Goal: Task Accomplishment & Management: Complete application form

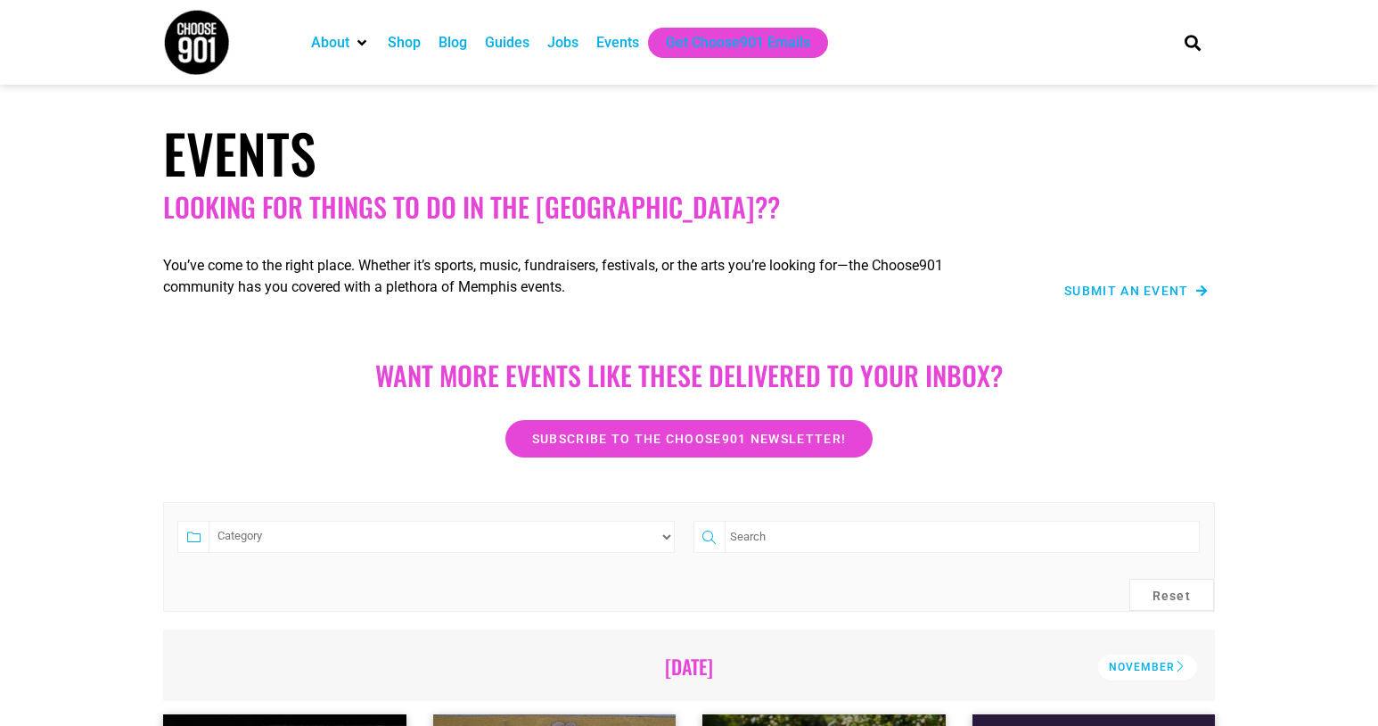
click at [1117, 287] on span "Submit an Event" at bounding box center [1126, 290] width 125 height 12
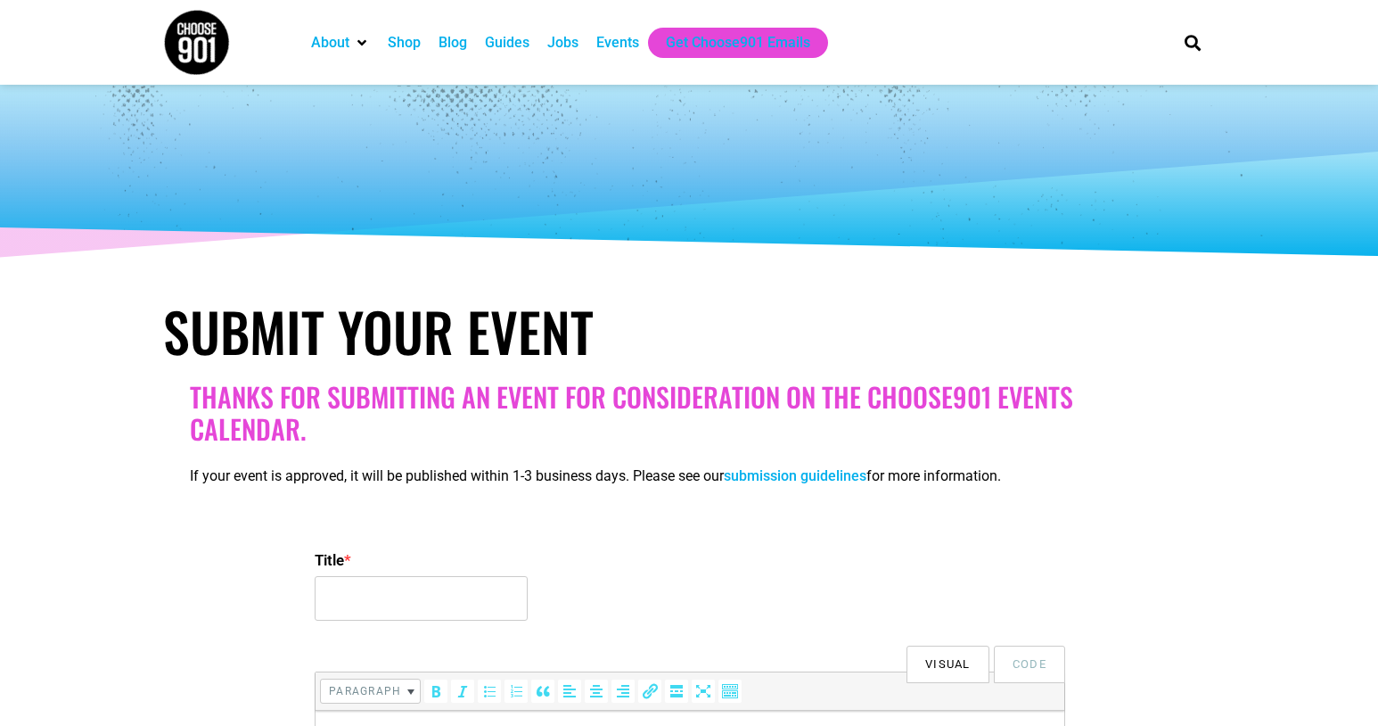
select select
click at [344, 611] on input "Title *" at bounding box center [421, 598] width 213 height 45
type input "Memphis #NFSTRONG 5K for [MEDICAL_DATA]"
click at [621, 578] on div "Title * Memphis #NFSTRONG 5K for [MEDICAL_DATA]" at bounding box center [689, 587] width 749 height 86
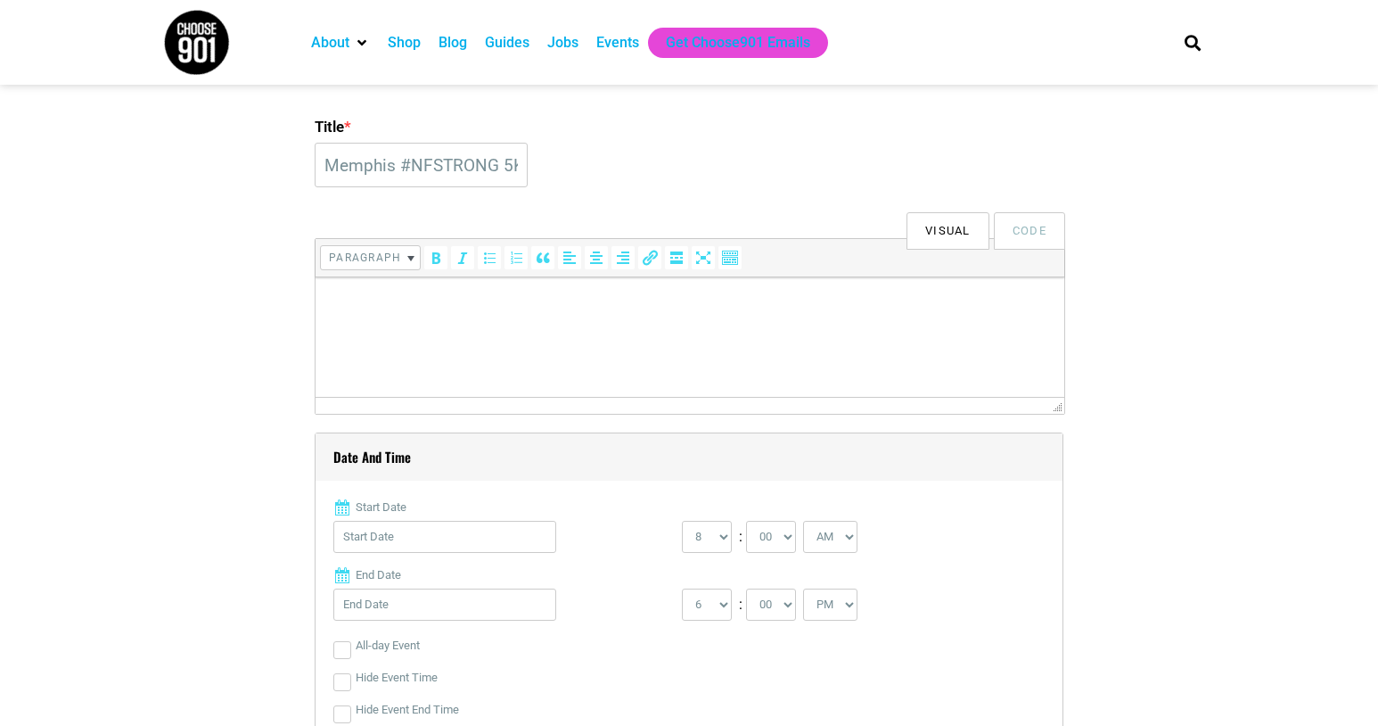
scroll to position [320, 0]
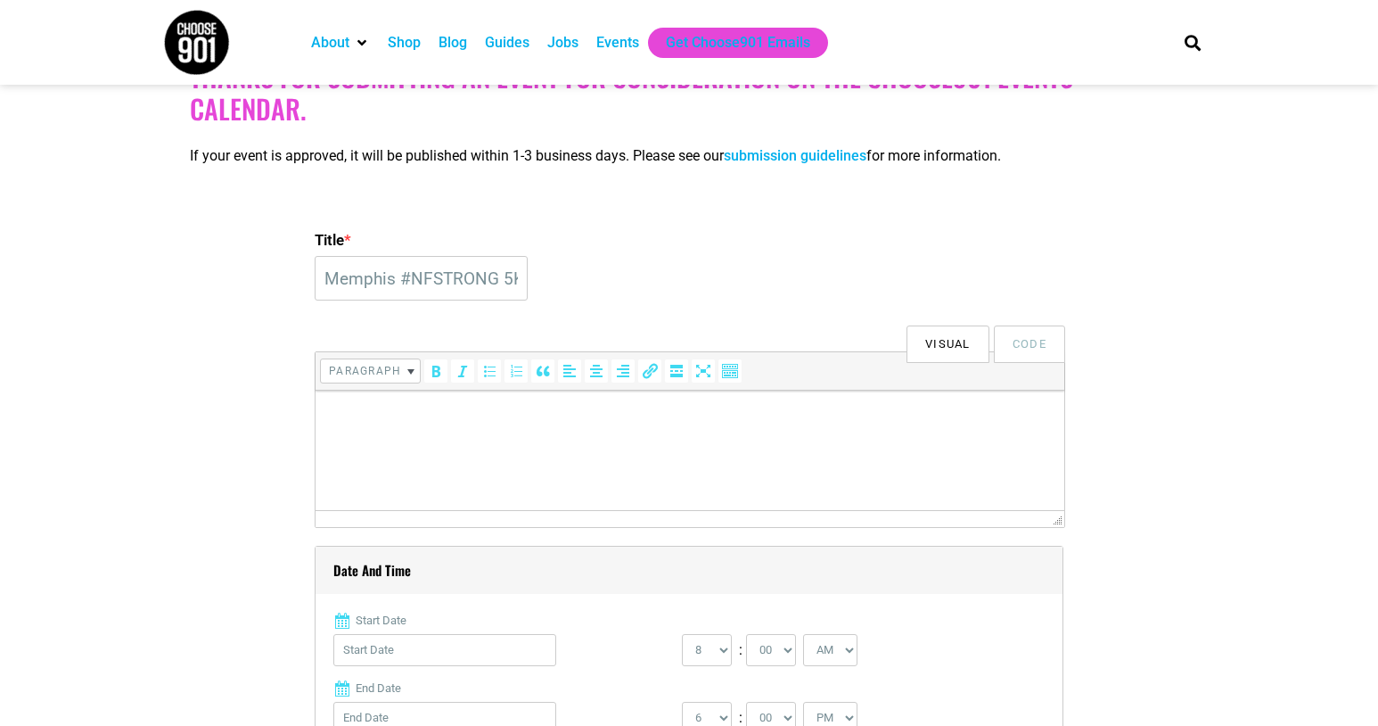
click at [390, 435] on html at bounding box center [690, 415] width 749 height 50
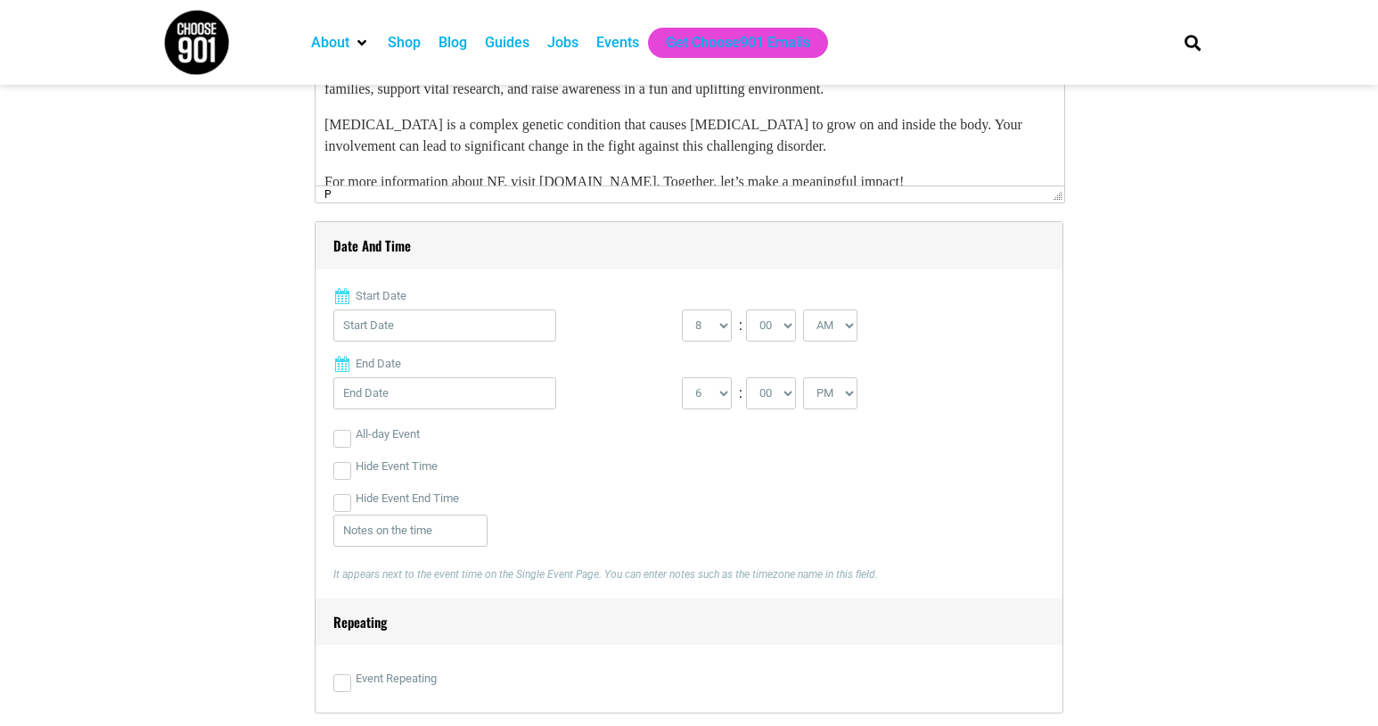
scroll to position [651, 0]
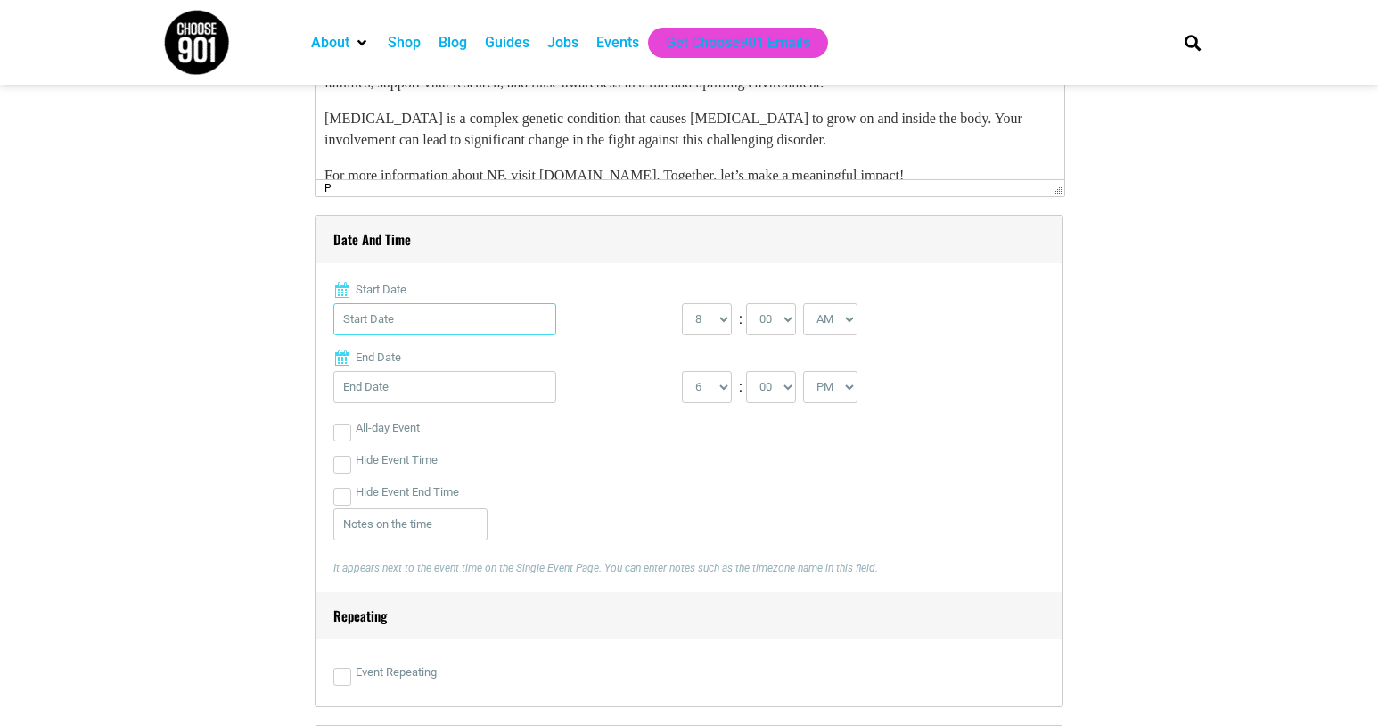
click at [482, 319] on input "Start Date" at bounding box center [444, 319] width 223 height 32
click at [519, 363] on link "Next" at bounding box center [524, 363] width 27 height 27
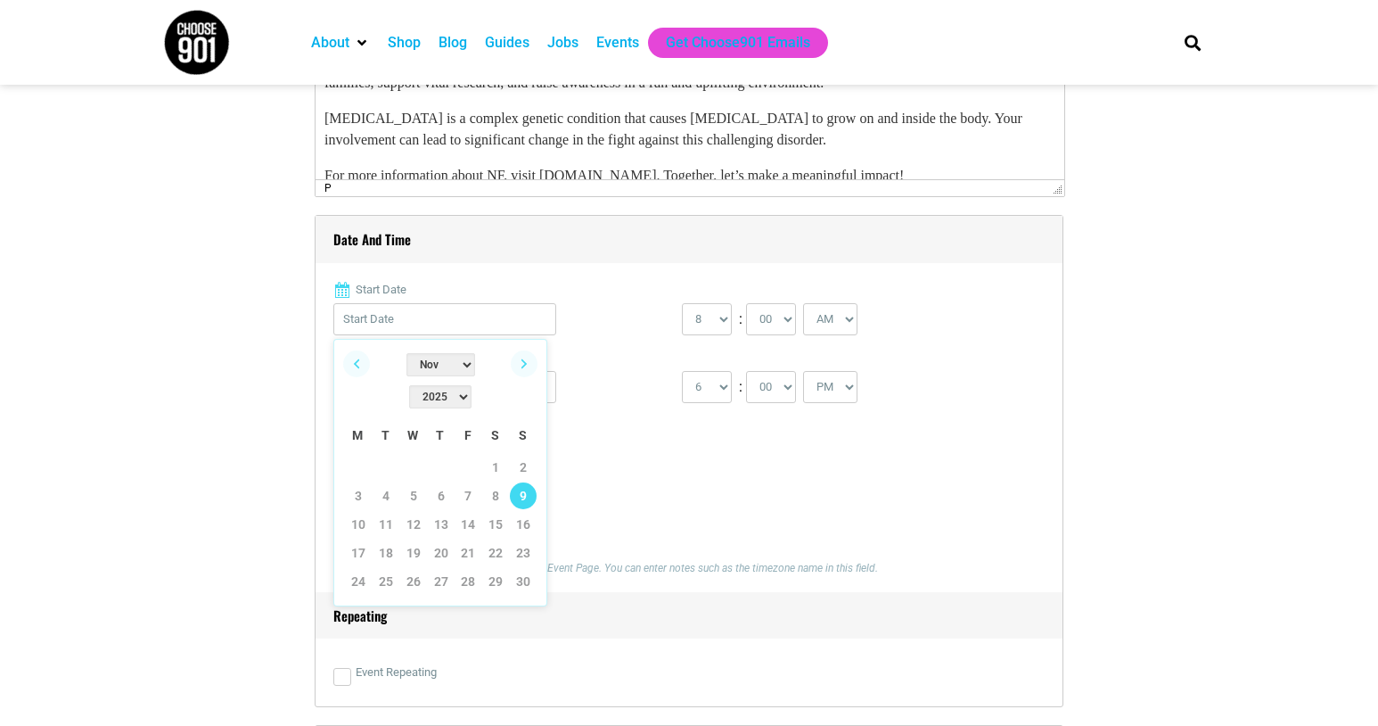
click at [521, 482] on link "9" at bounding box center [523, 495] width 27 height 27
type input "[DATE]"
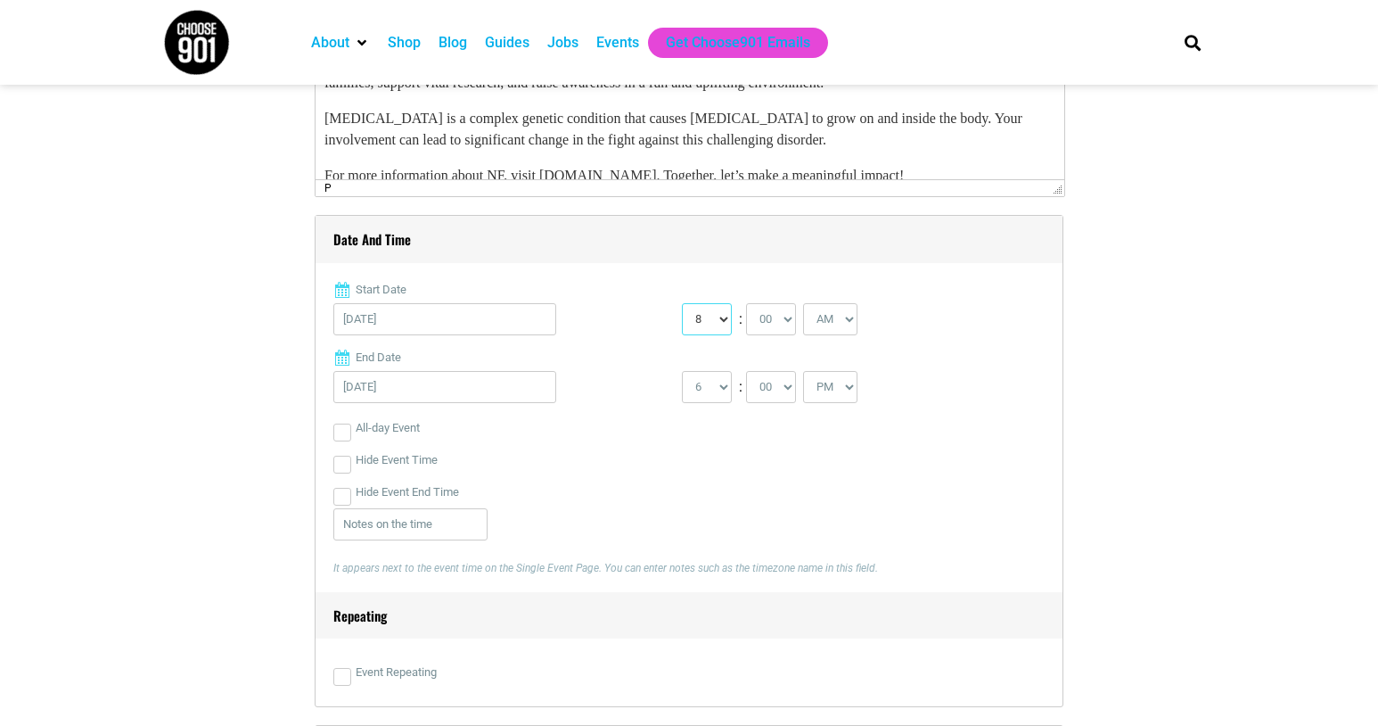
select select "9"
select select "12"
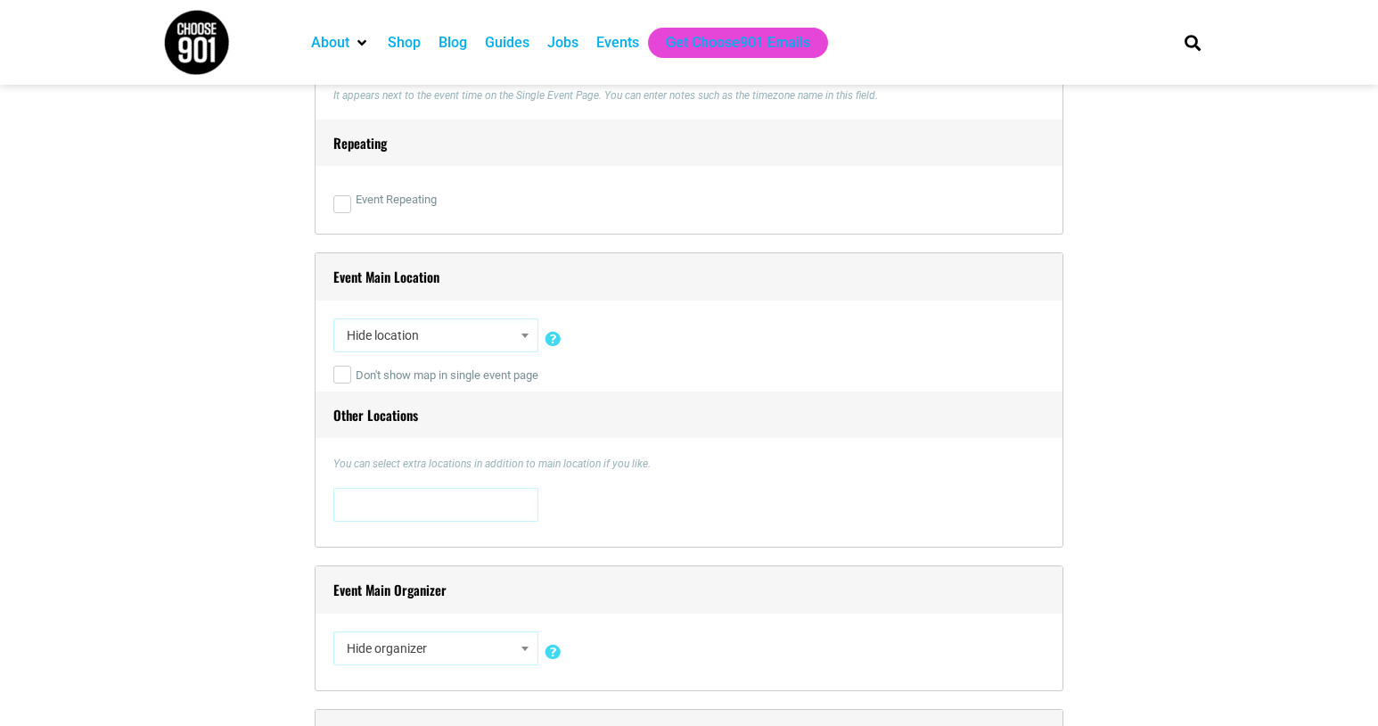
scroll to position [1125, 0]
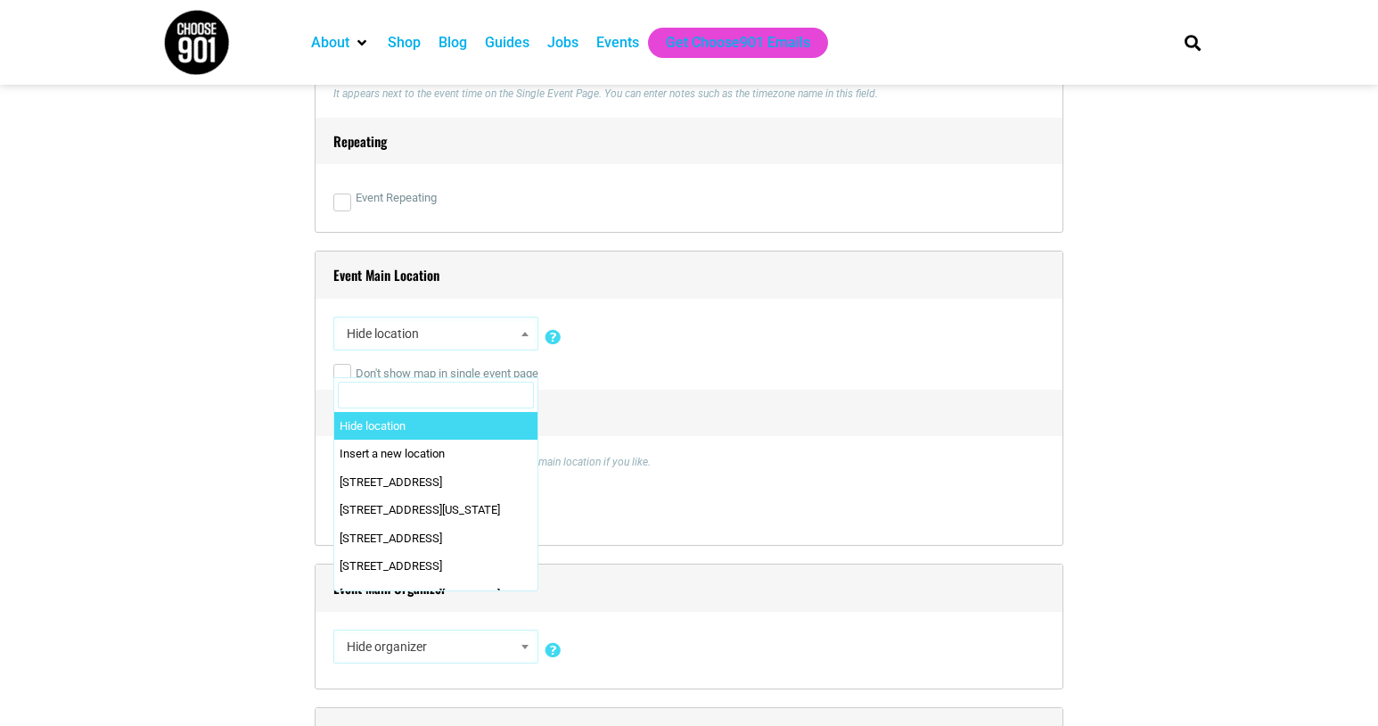
click at [526, 336] on span at bounding box center [525, 333] width 18 height 23
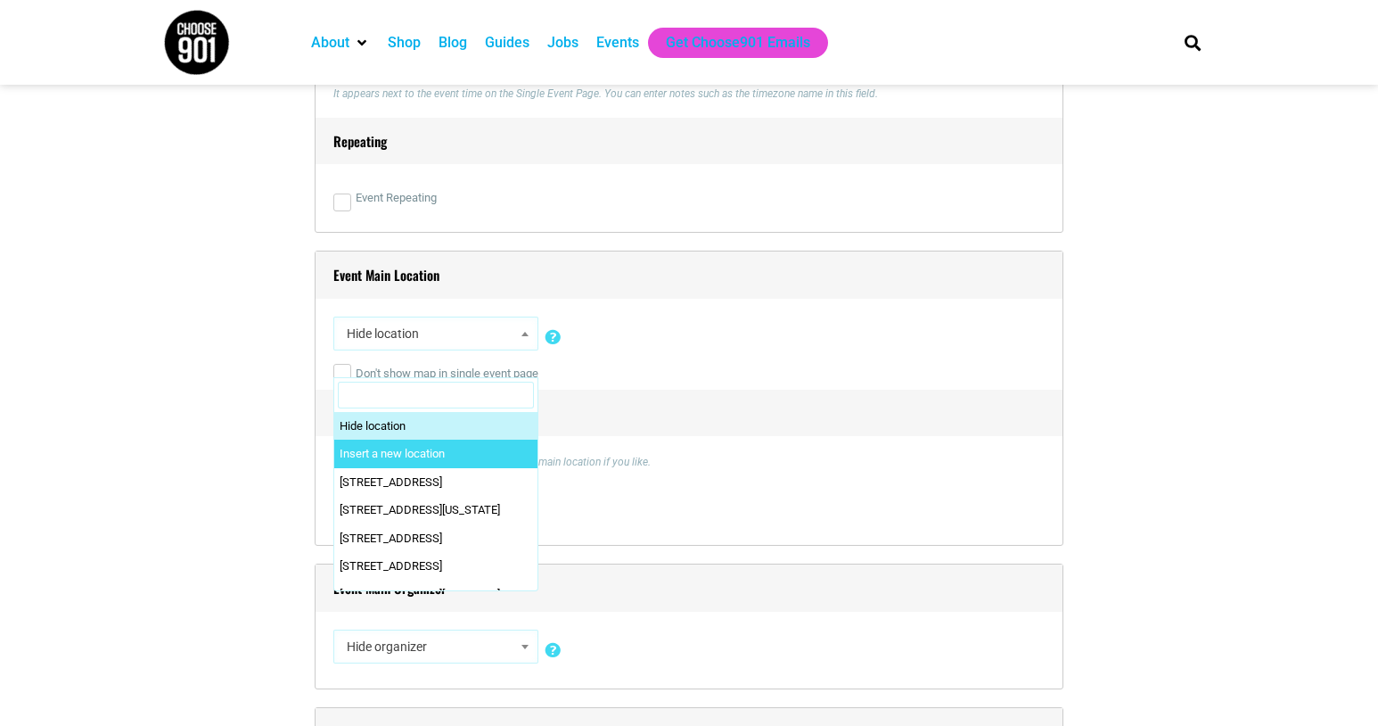
select select "0"
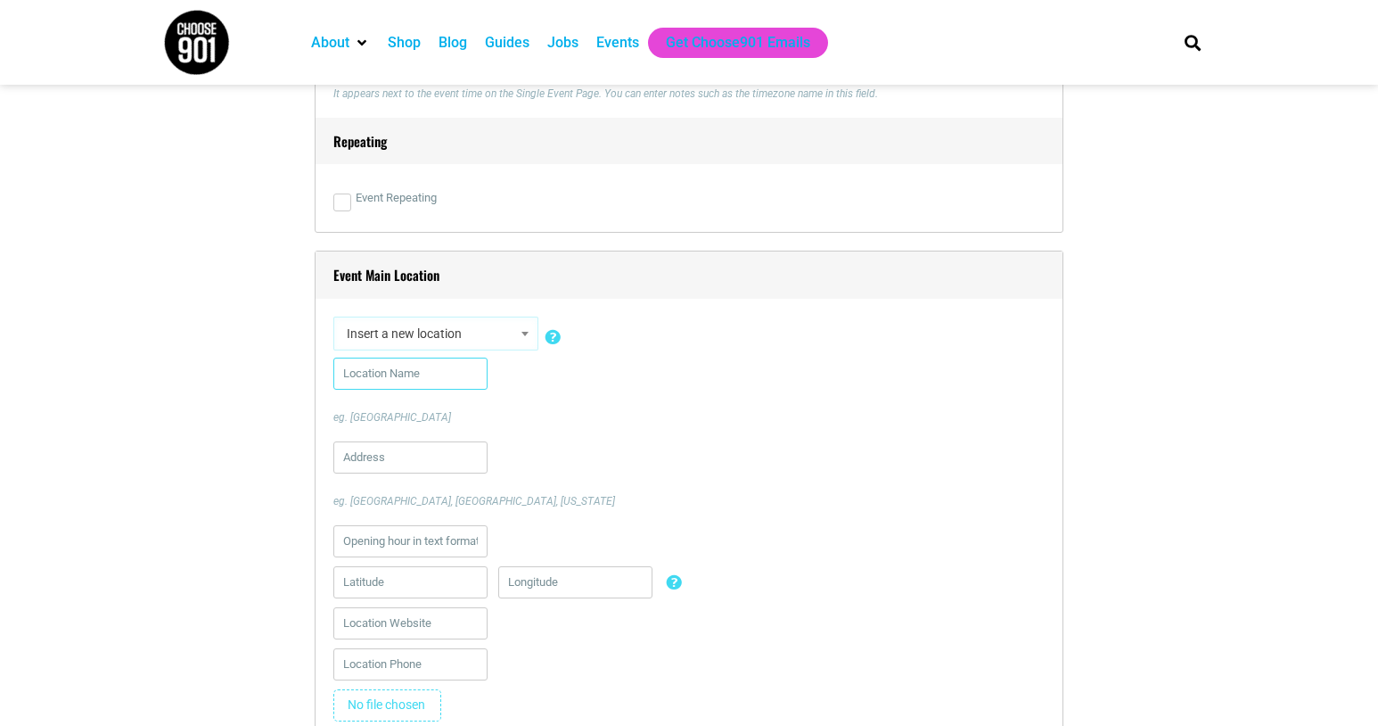
paste input "[GEOGRAPHIC_DATA][STREET_ADDRESS]"
type input "[GEOGRAPHIC_DATA][STREET_ADDRESS]"
drag, startPoint x: 464, startPoint y: 370, endPoint x: 340, endPoint y: 377, distance: 124.1
click at [340, 377] on input "[GEOGRAPHIC_DATA][STREET_ADDRESS]" at bounding box center [410, 374] width 154 height 32
paste input "[GEOGRAPHIC_DATA][STREET_ADDRESS]"
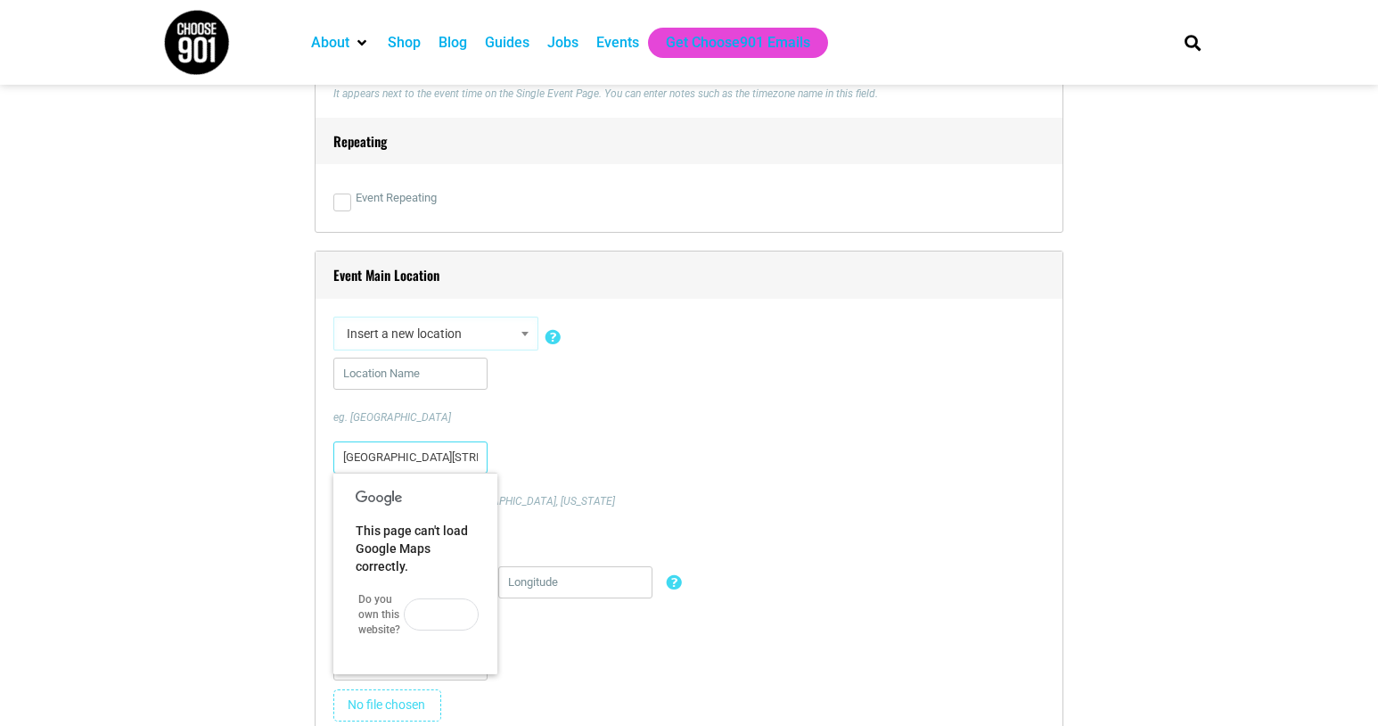
type input "[GEOGRAPHIC_DATA][STREET_ADDRESS]"
click at [687, 402] on div "eg. [GEOGRAPHIC_DATA]" at bounding box center [688, 392] width 711 height 68
click at [390, 372] on input "text" at bounding box center [410, 374] width 154 height 32
paste input "[PERSON_NAME][GEOGRAPHIC_DATA]"
type input "[PERSON_NAME][GEOGRAPHIC_DATA]"
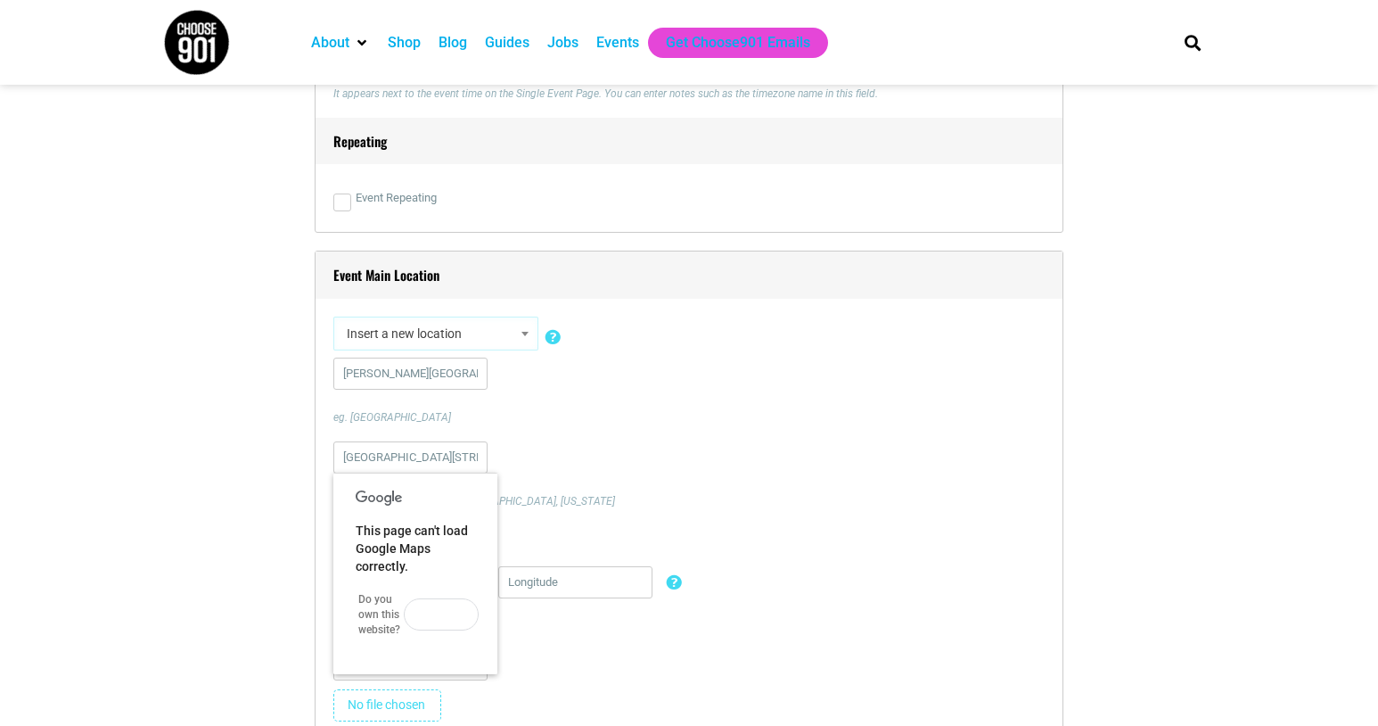
click at [540, 407] on div "[PERSON_NAME][GEOGRAPHIC_DATA] eg. [GEOGRAPHIC_DATA]" at bounding box center [688, 392] width 711 height 68
drag, startPoint x: 416, startPoint y: 454, endPoint x: 392, endPoint y: 454, distance: 24.1
click at [392, 454] on input "[GEOGRAPHIC_DATA][STREET_ADDRESS]" at bounding box center [410, 457] width 154 height 32
drag, startPoint x: 344, startPoint y: 455, endPoint x: 440, endPoint y: 455, distance: 95.4
click at [440, 455] on input "[GEOGRAPHIC_DATA][STREET_ADDRESS]" at bounding box center [410, 457] width 154 height 32
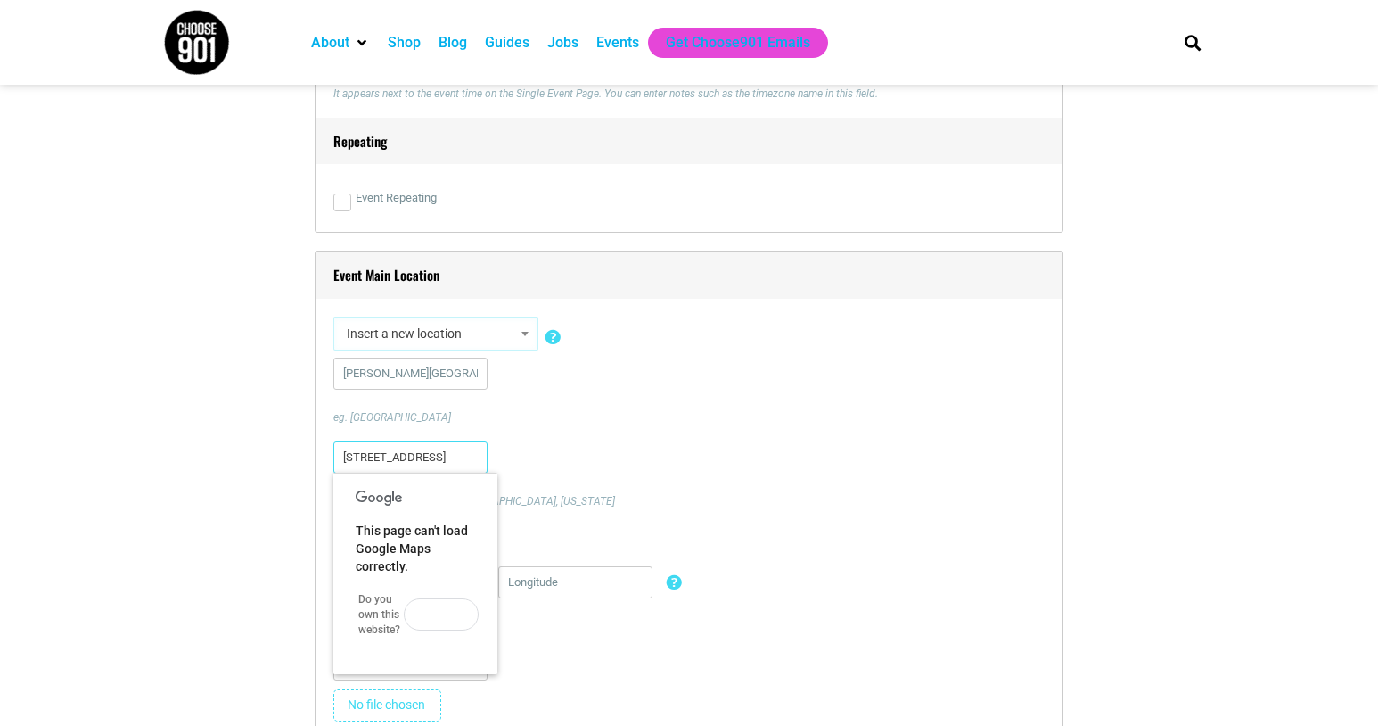
type input "[STREET_ADDRESS]"
click at [440, 374] on input "[PERSON_NAME][GEOGRAPHIC_DATA]" at bounding box center [410, 374] width 154 height 32
paste input "[GEOGRAPHIC_DATA]"
type input "[PERSON_NAME][GEOGRAPHIC_DATA]- [GEOGRAPHIC_DATA]"
click at [675, 423] on p "eg. [GEOGRAPHIC_DATA]" at bounding box center [688, 417] width 711 height 16
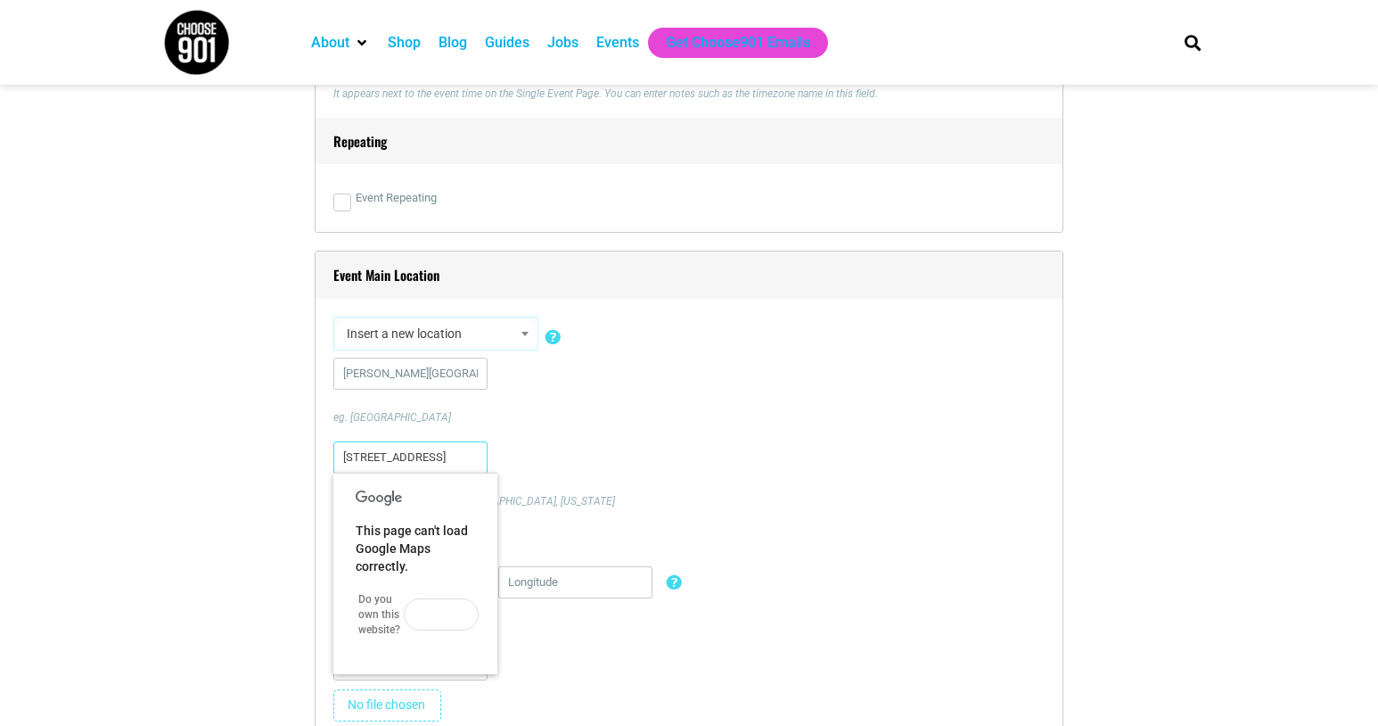
click at [410, 456] on input "[STREET_ADDRESS]" at bounding box center [410, 457] width 154 height 32
click at [587, 409] on p "eg. [GEOGRAPHIC_DATA]" at bounding box center [688, 417] width 711 height 16
click at [411, 459] on input "[STREET_ADDRESS]" at bounding box center [410, 457] width 154 height 32
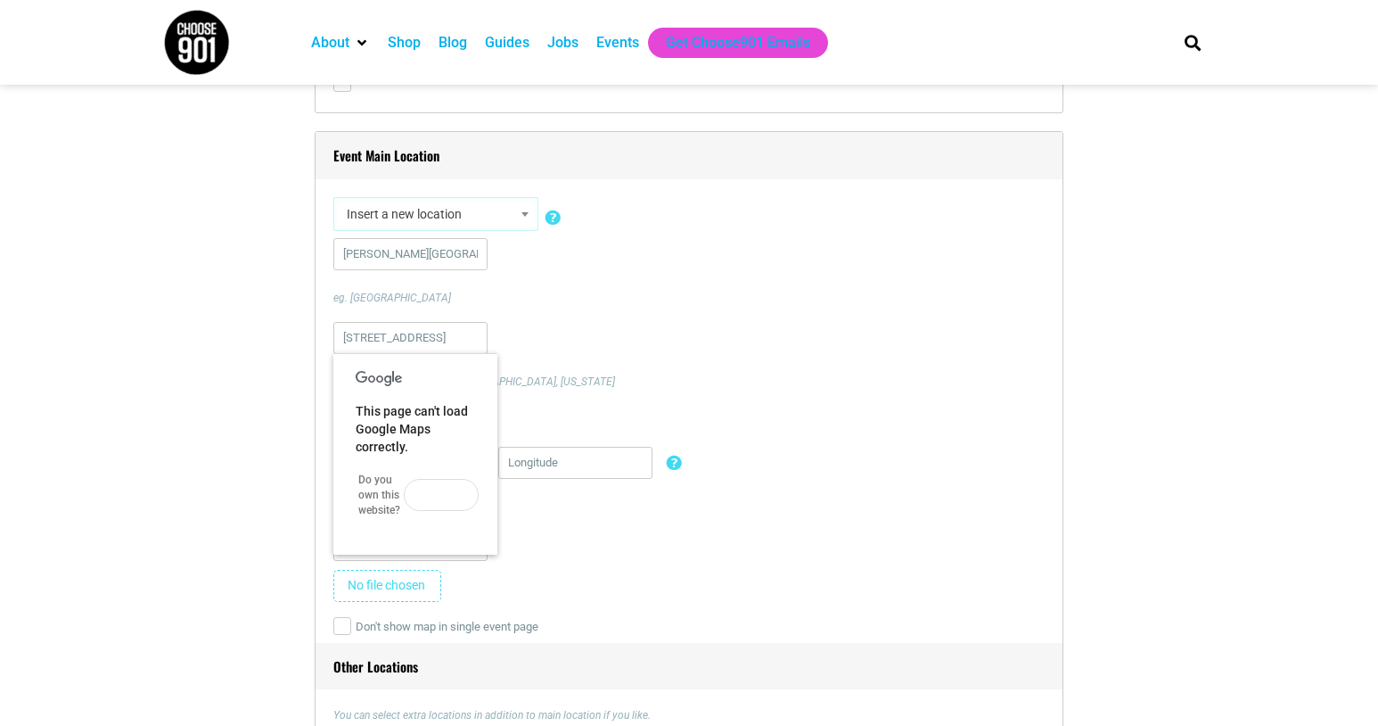
scroll to position [1244, 0]
click at [674, 378] on p "eg. [GEOGRAPHIC_DATA], [GEOGRAPHIC_DATA], [US_STATE]" at bounding box center [688, 382] width 711 height 16
click at [646, 554] on div at bounding box center [688, 550] width 711 height 41
click at [429, 337] on input "[STREET_ADDRESS]" at bounding box center [410, 339] width 154 height 32
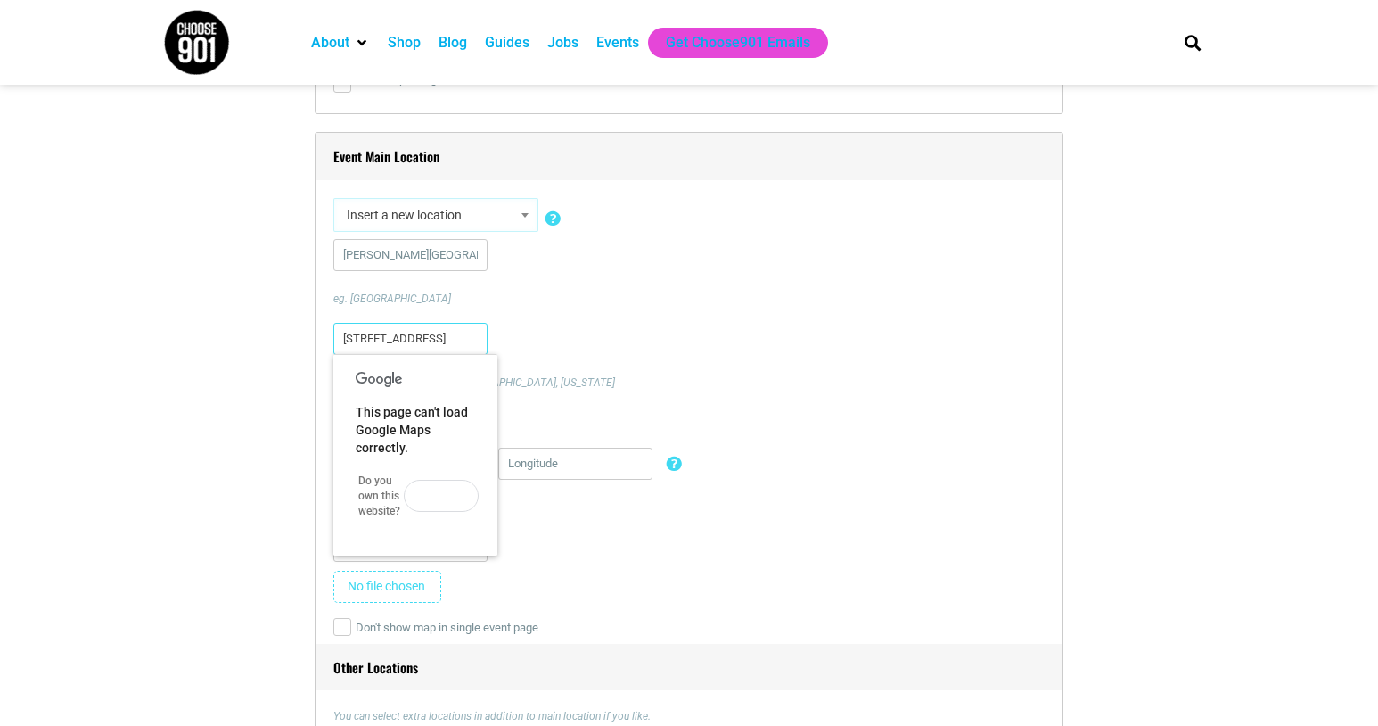
click at [429, 337] on input "[STREET_ADDRESS]" at bounding box center [410, 339] width 154 height 32
click at [571, 370] on div "eg. [GEOGRAPHIC_DATA], [GEOGRAPHIC_DATA], [US_STATE]" at bounding box center [688, 357] width 711 height 68
click at [367, 342] on input "text" at bounding box center [410, 339] width 154 height 32
paste input "[STREET_ADDRESS]"
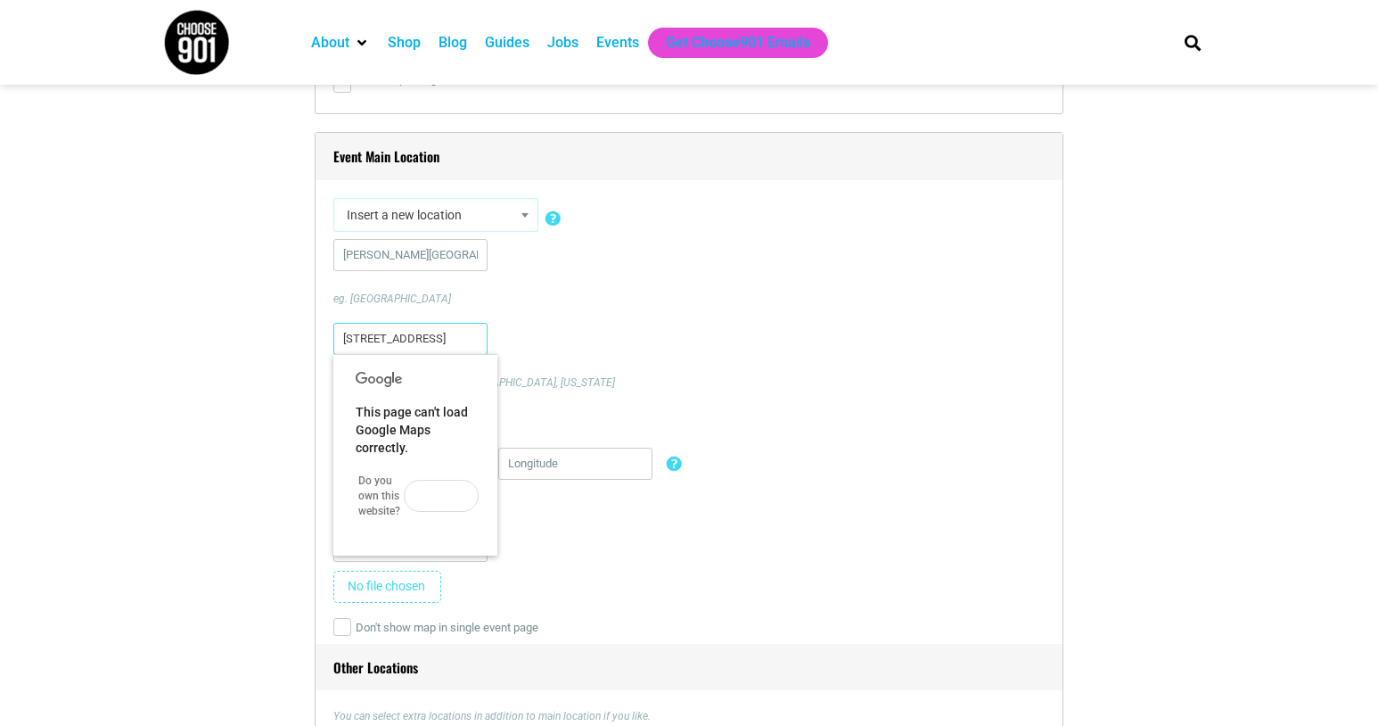
type input "[STREET_ADDRESS]"
click at [607, 371] on div "[STREET_ADDRESS]. [GEOGRAPHIC_DATA], [GEOGRAPHIC_DATA], [US_STATE]" at bounding box center [688, 357] width 711 height 68
click at [803, 459] on div "Latitude/Longitude Latitude and Longitude are parameters that represent the coo…" at bounding box center [688, 468] width 711 height 41
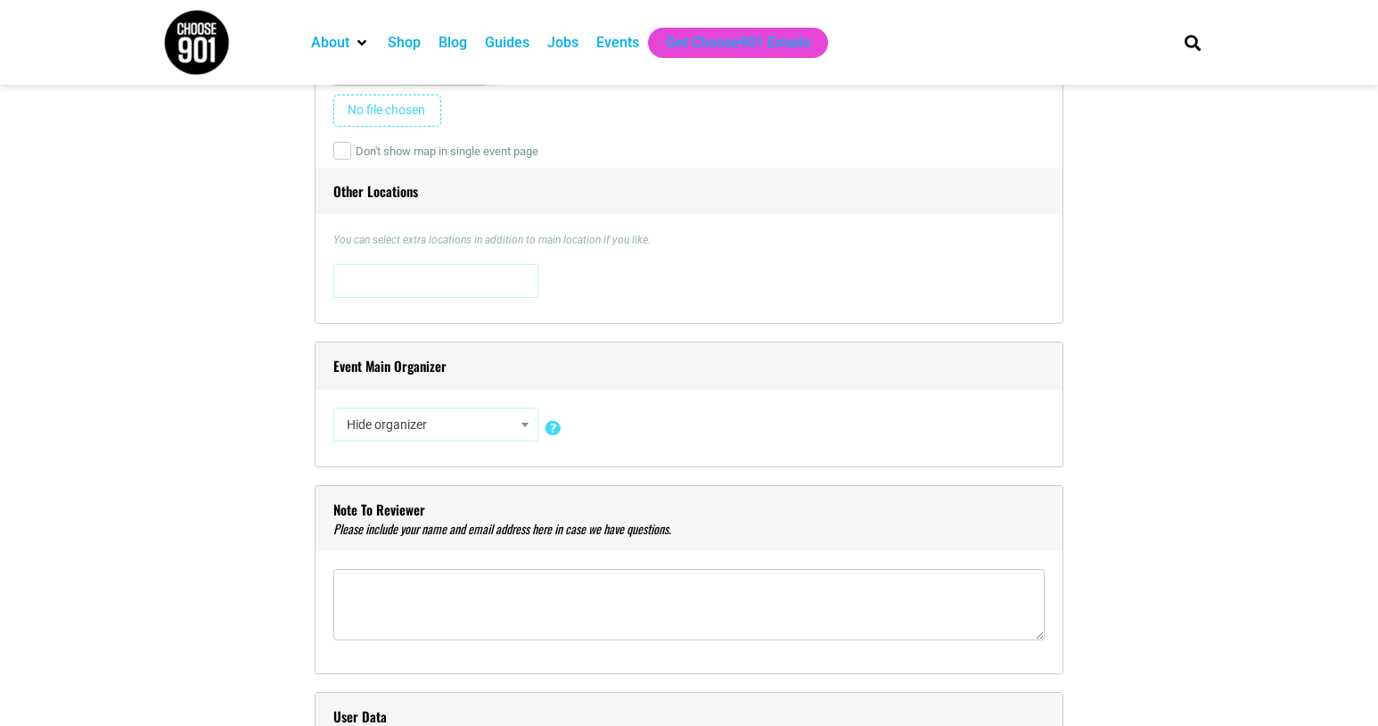
scroll to position [1721, 0]
click at [526, 426] on b at bounding box center [525, 424] width 7 height 4
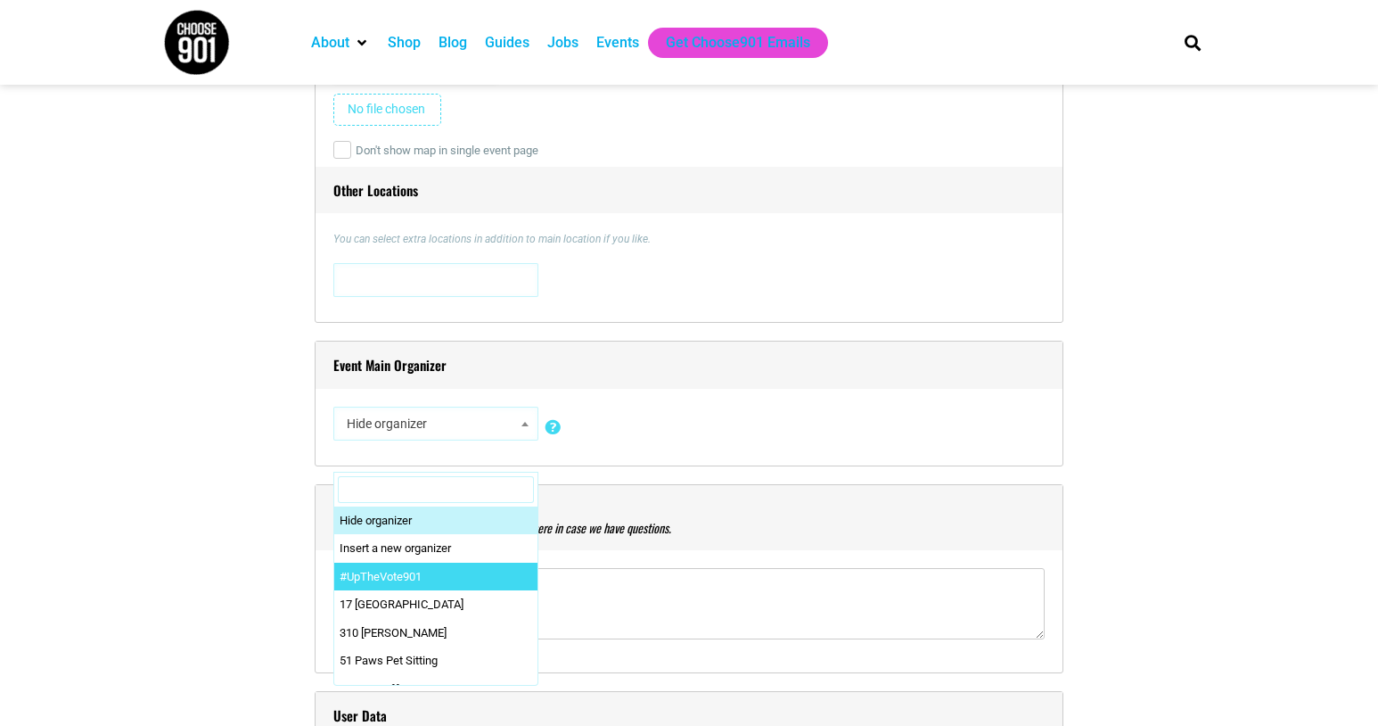
scroll to position [0, 0]
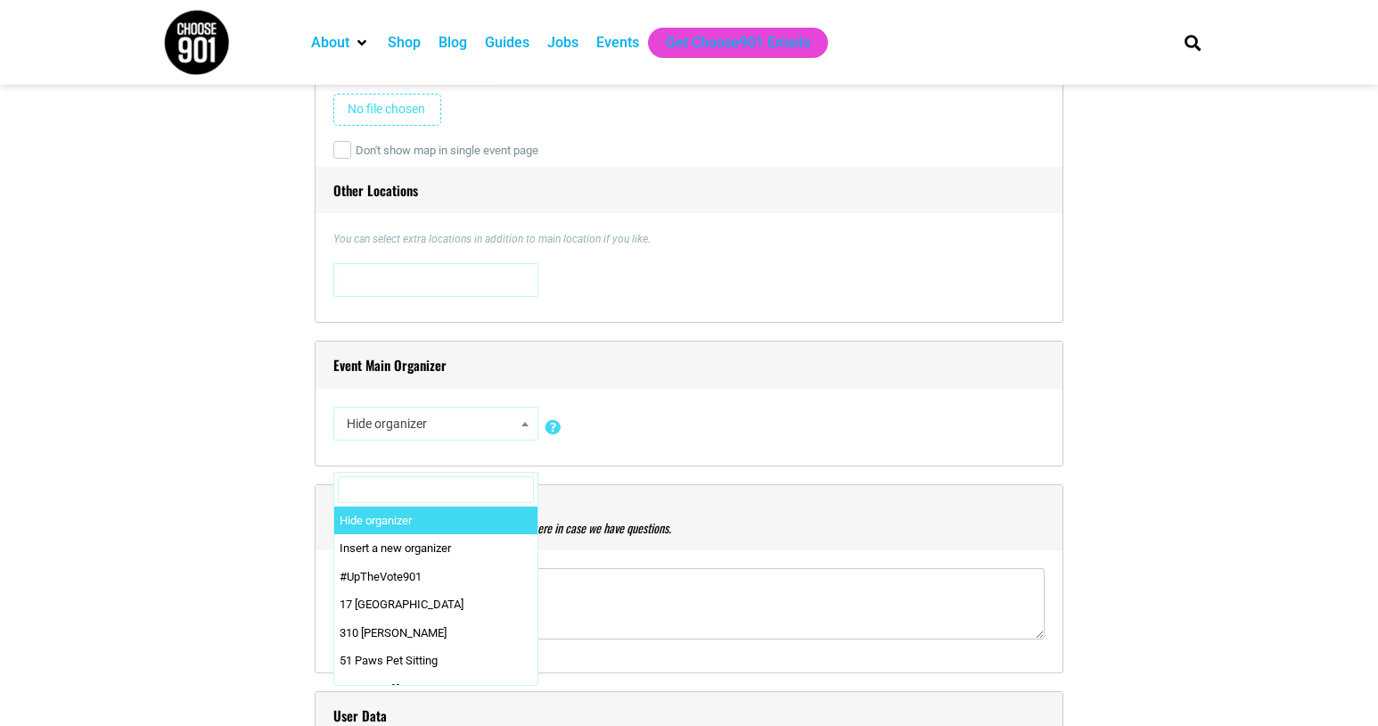
click at [378, 486] on input "Search" at bounding box center [436, 489] width 196 height 27
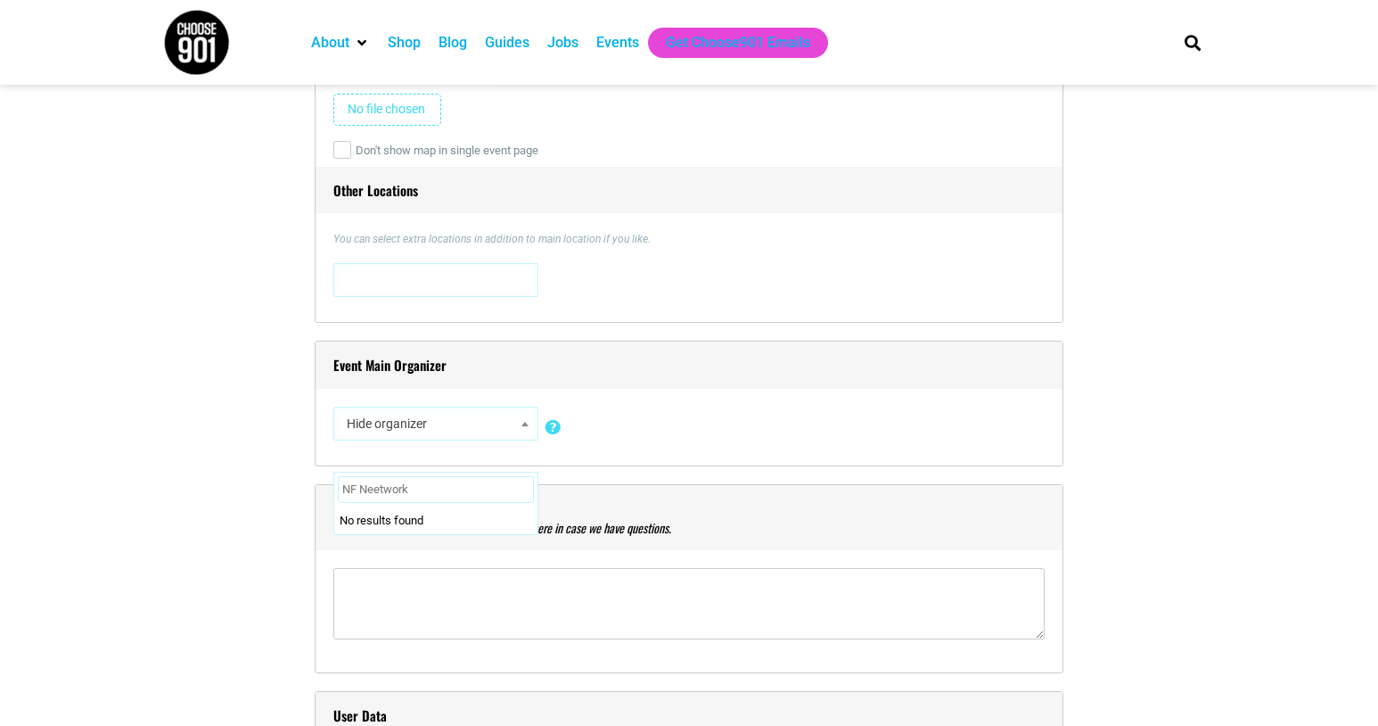
click at [379, 486] on input "NF Neetwork" at bounding box center [436, 489] width 196 height 27
type input "NF Network"
click at [630, 438] on div "Hide organizer Insert a new organizer #UpTheVote901 17 [GEOGRAPHIC_DATA] 310 [P…" at bounding box center [688, 427] width 711 height 41
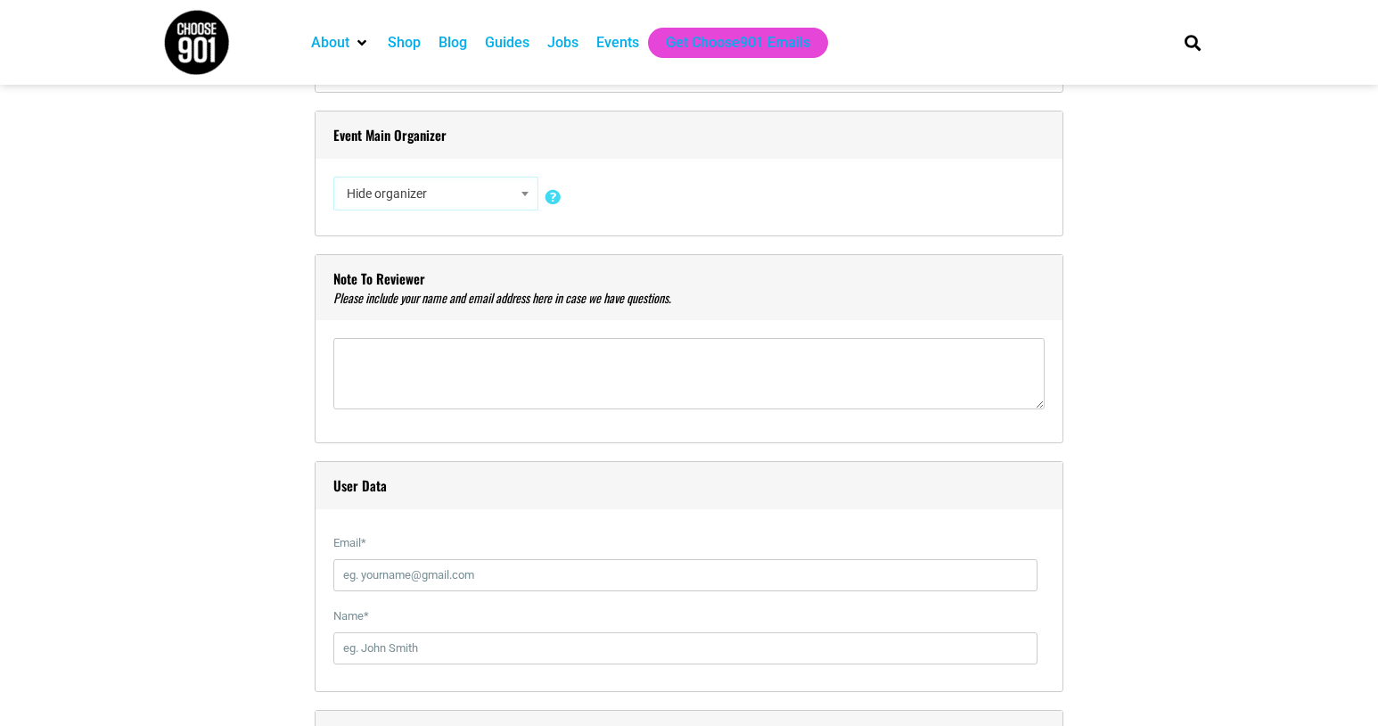
scroll to position [1978, 0]
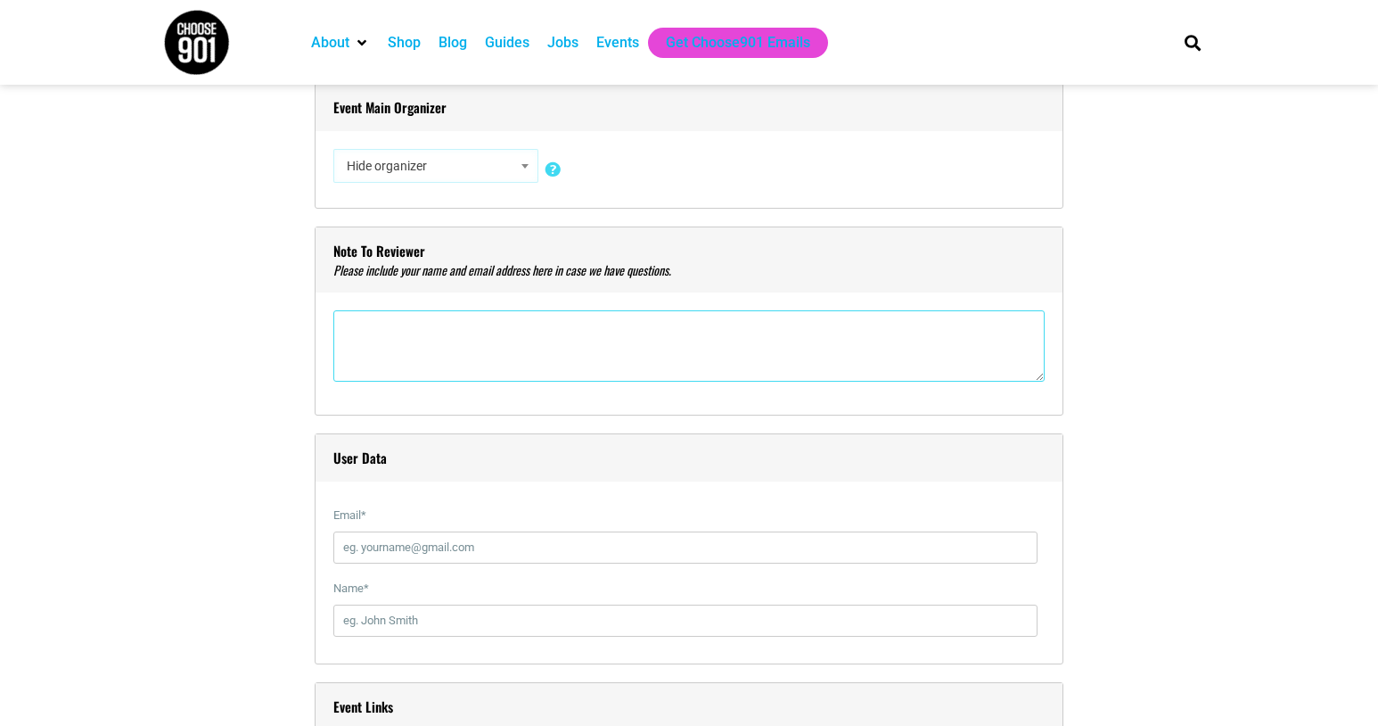
click at [473, 333] on textarea"] at bounding box center [688, 345] width 711 height 71
click at [381, 550] on input "Email *" at bounding box center [685, 547] width 704 height 32
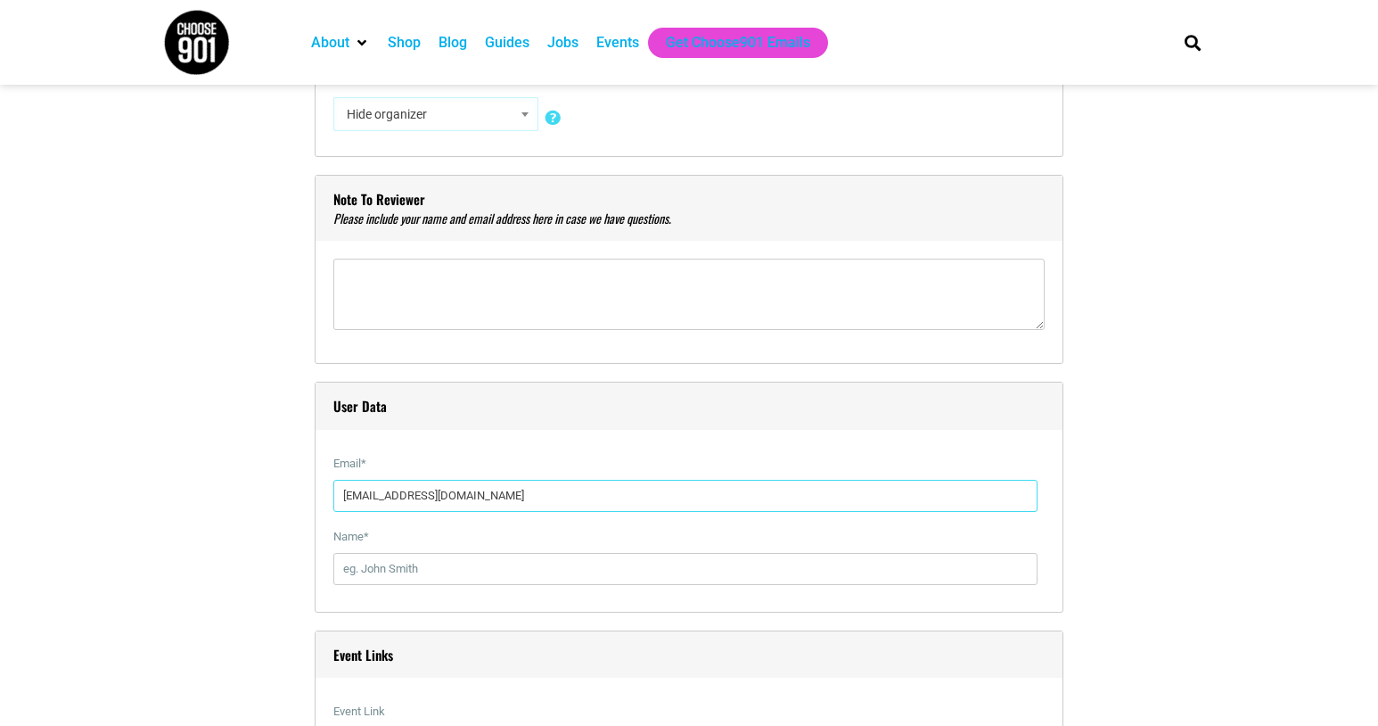
scroll to position [2042, 0]
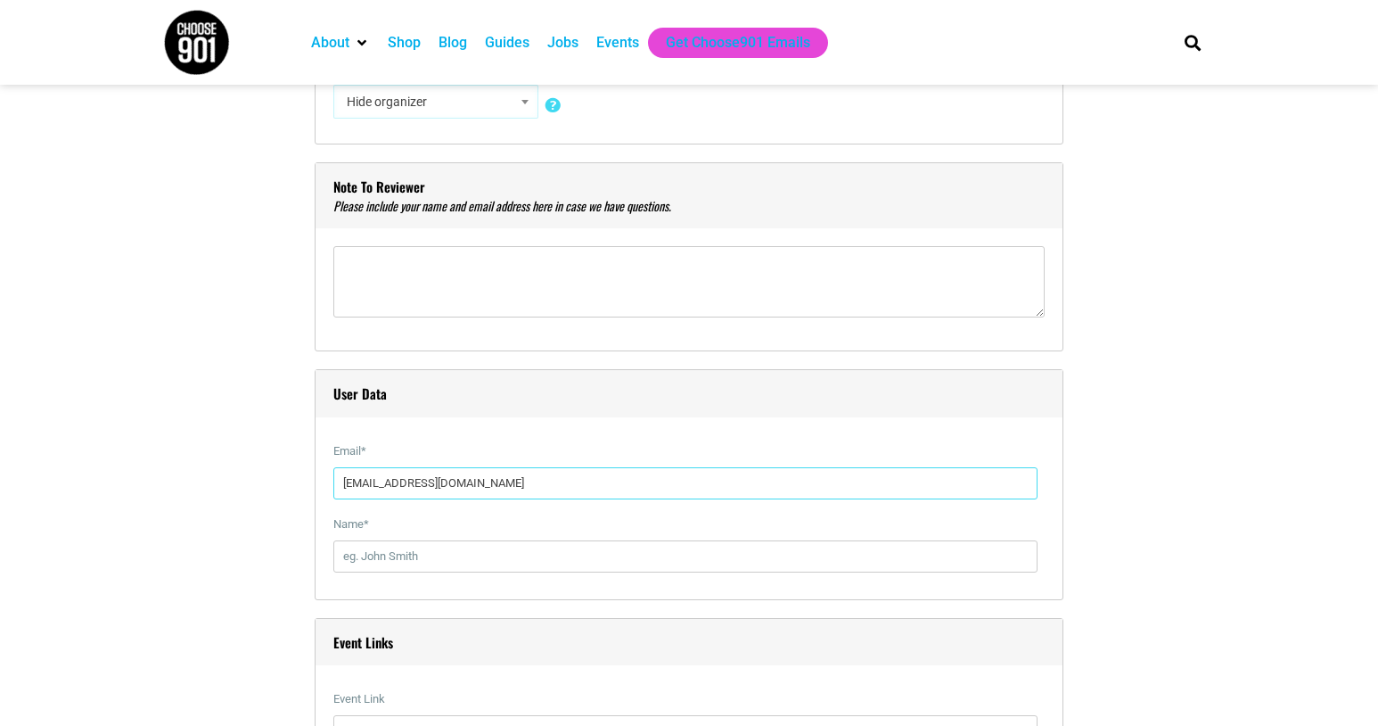
type input "[EMAIL_ADDRESS][DOMAIN_NAME]"
type input "[PERSON_NAME]"
click at [270, 566] on div "Title * Memphis #NFSTRONG 5K for [MEDICAL_DATA] Visual Code b i link b-quote de…" at bounding box center [689, 345] width 1052 height 3758
click at [389, 276] on textarea"] at bounding box center [688, 281] width 711 height 71
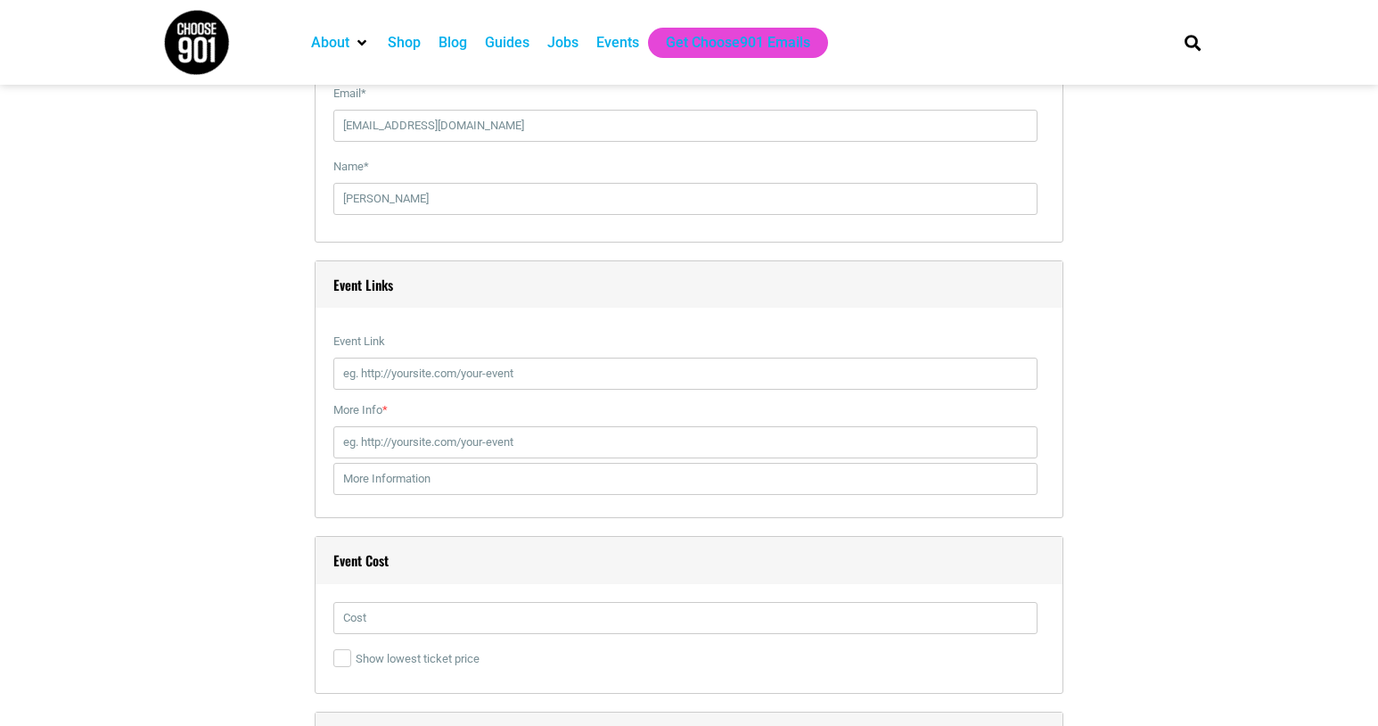
scroll to position [2429, 0]
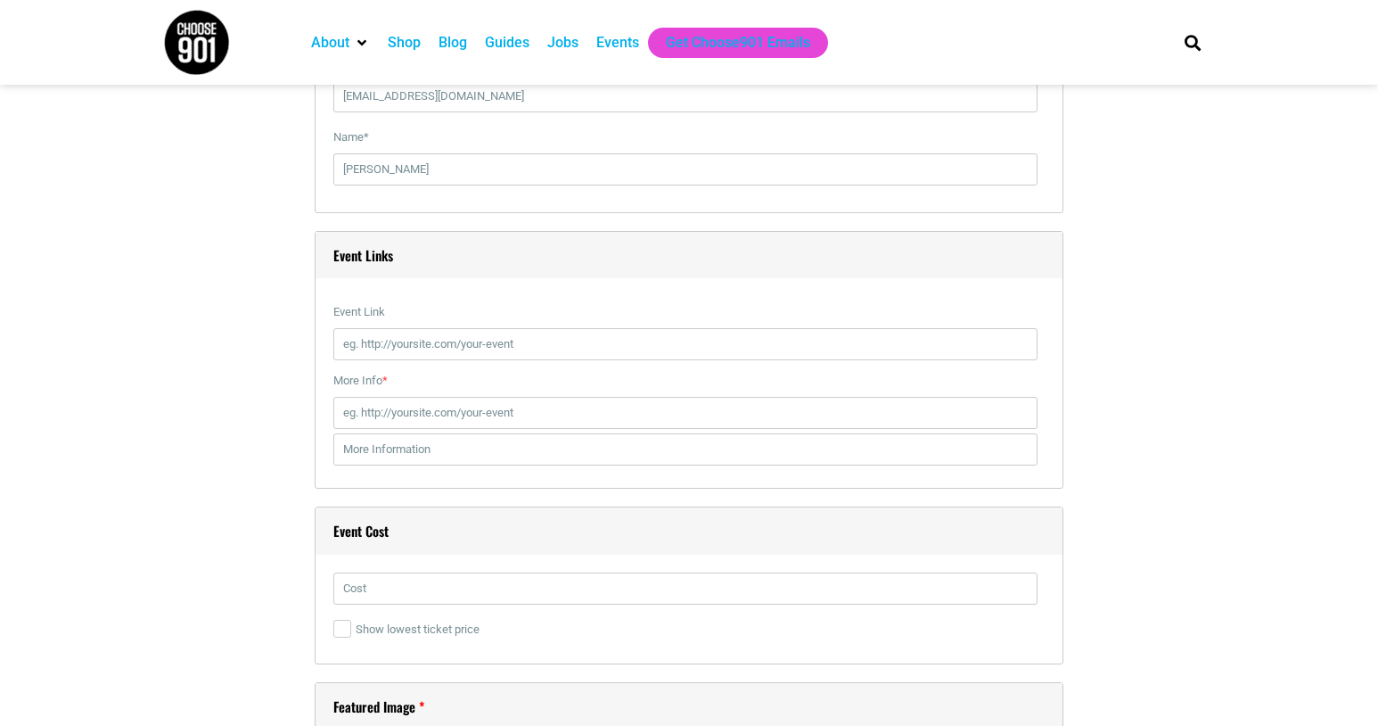
type textarea"] "Hi there! Our non-profit represents a rare disease community who suffers from m…"
click at [540, 347] on input "Event Link" at bounding box center [685, 344] width 704 height 32
paste input "[URL][DOMAIN_NAME]"
type input "[URL][DOMAIN_NAME]"
click at [466, 419] on input "More Info *" at bounding box center [685, 413] width 704 height 32
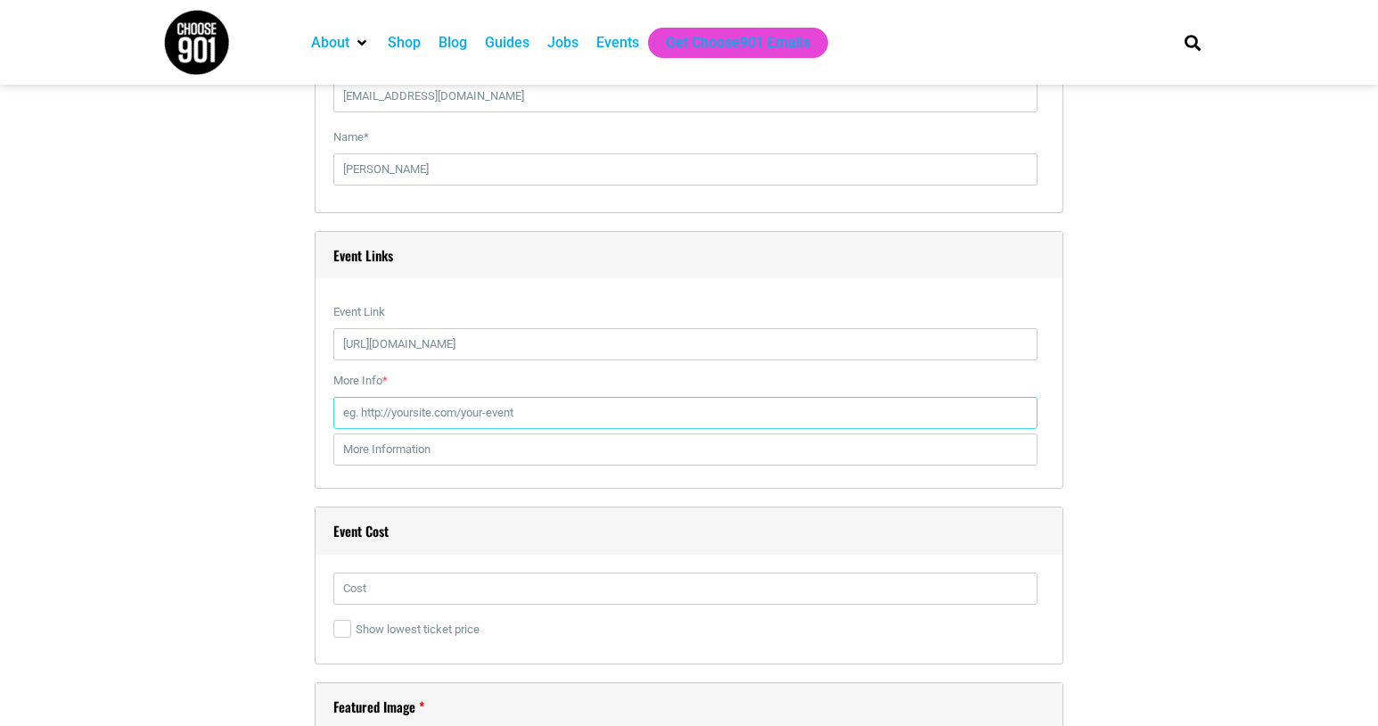
paste input "[URL][DOMAIN_NAME]"
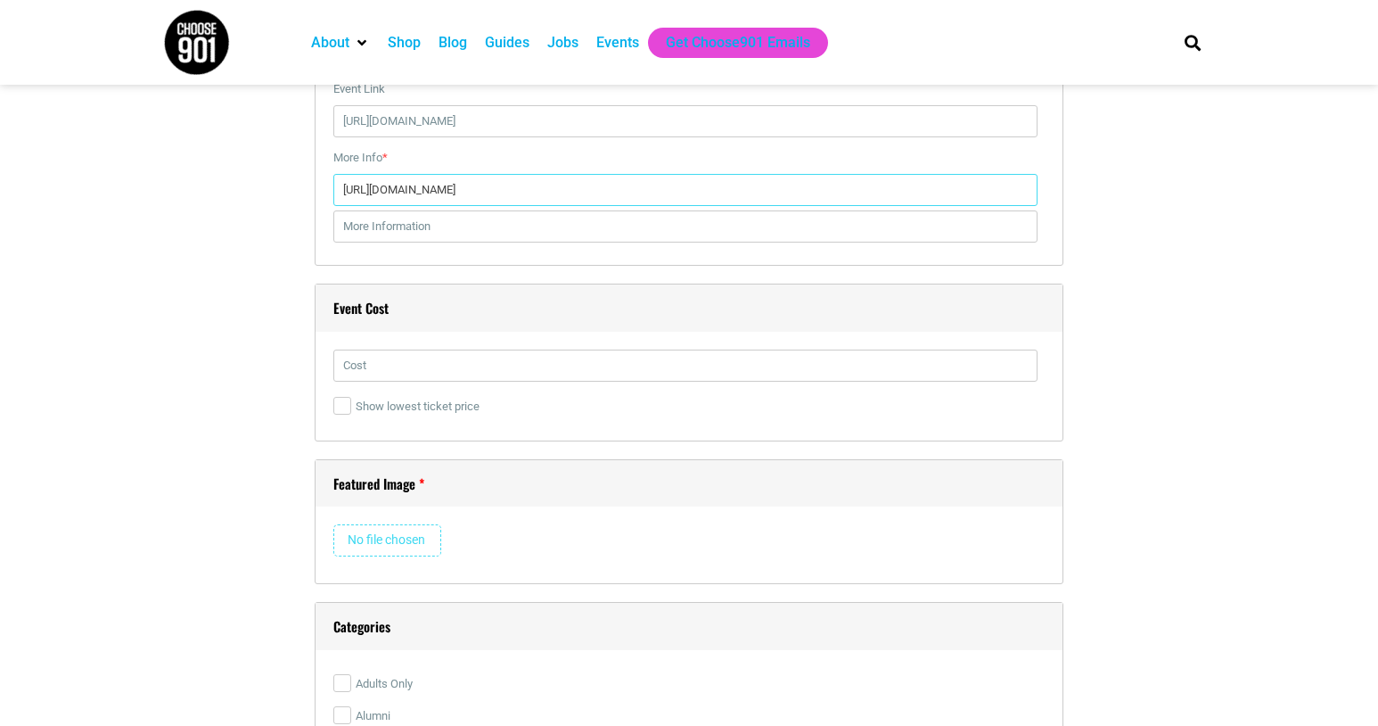
scroll to position [2688, 0]
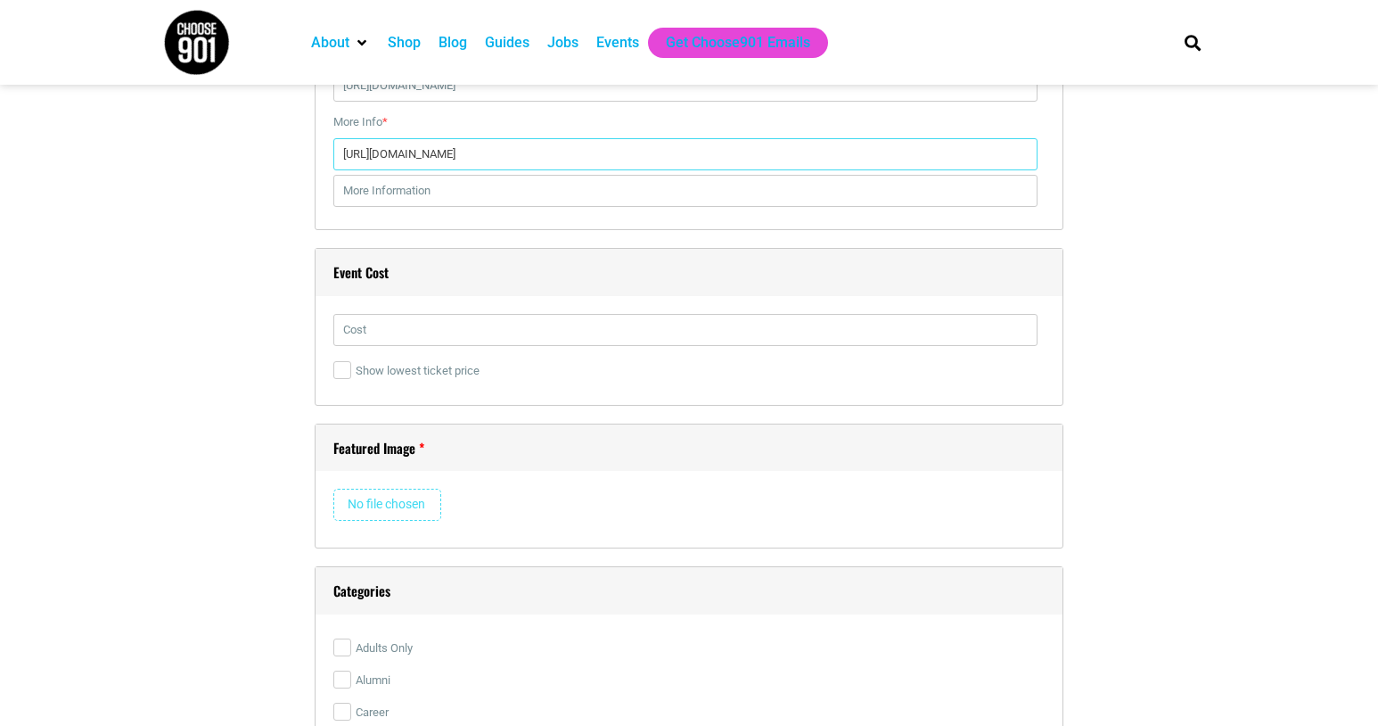
type input "[URL][DOMAIN_NAME]"
click at [420, 337] on input "text" at bounding box center [685, 330] width 704 height 32
type input "$20-$30"
click at [405, 501] on input "file" at bounding box center [387, 505] width 108 height 32
type input "C:\fakepath\4.png"
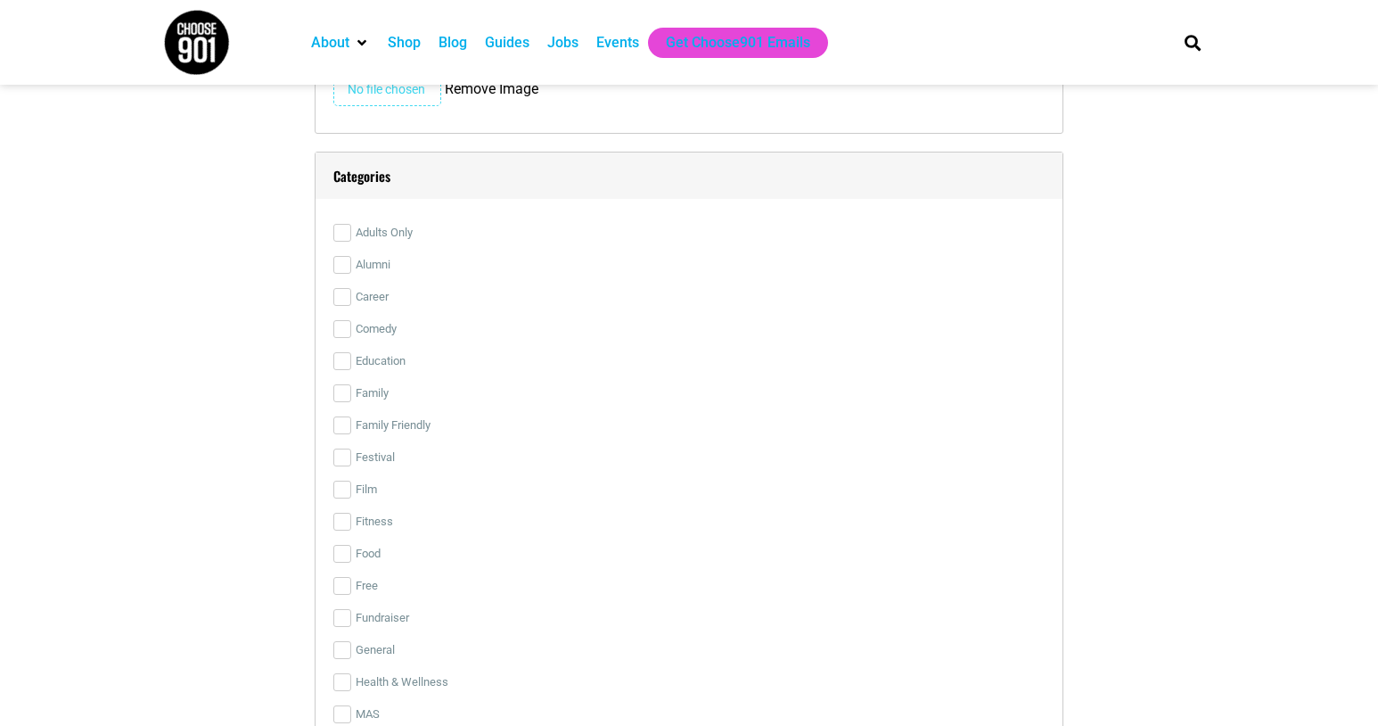
scroll to position [3482, 0]
click at [342, 394] on input "Family" at bounding box center [342, 392] width 18 height 18
checkbox input "true"
click at [342, 427] on input "Family Friendly" at bounding box center [342, 424] width 18 height 18
checkbox input "true"
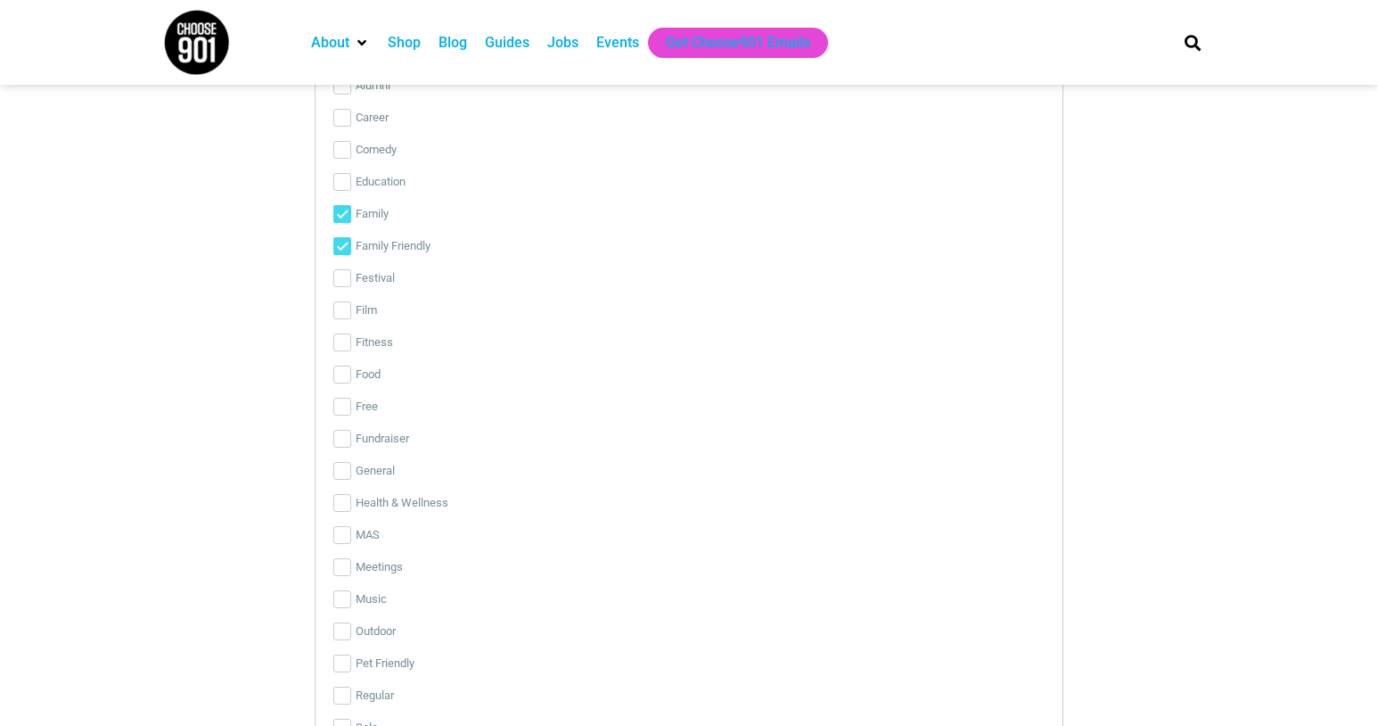
scroll to position [3665, 0]
click at [344, 343] on input "Fitness" at bounding box center [342, 338] width 18 height 18
checkbox input "true"
click at [344, 438] on input "Fundraiser" at bounding box center [342, 434] width 18 height 18
checkbox input "true"
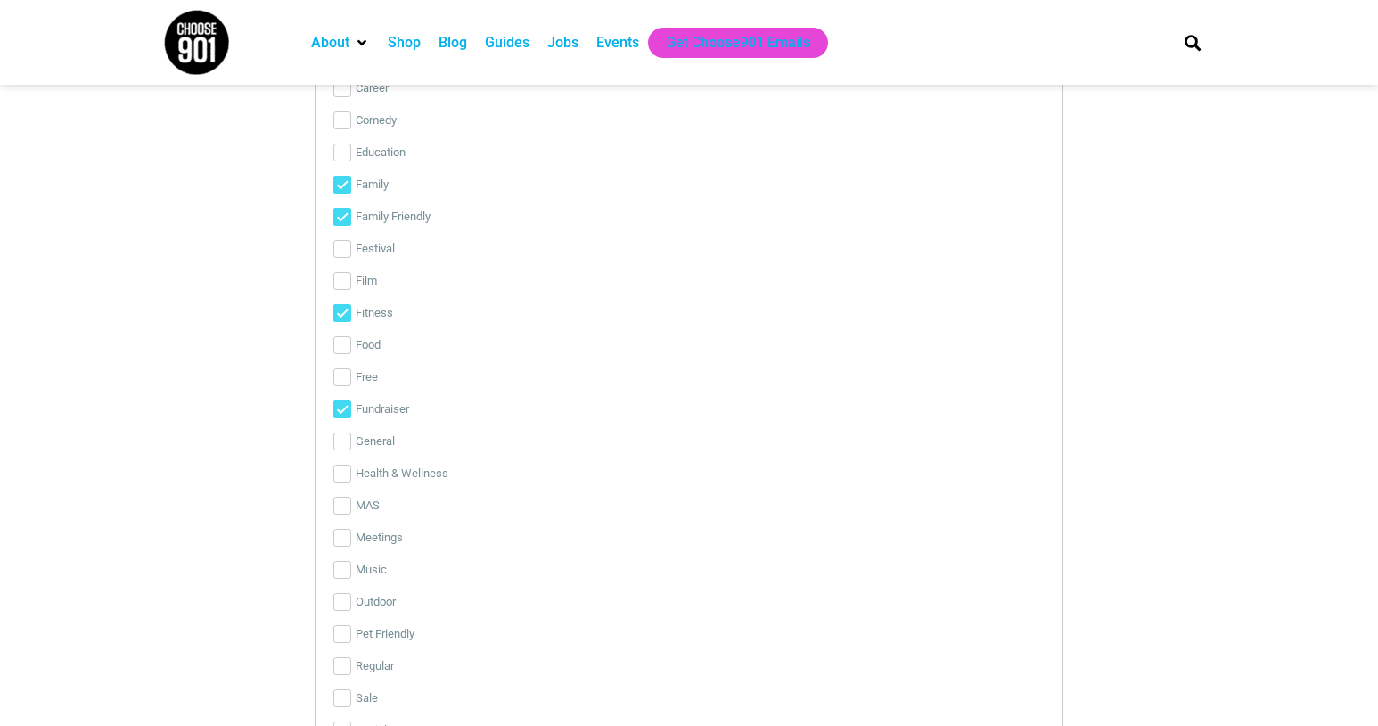
scroll to position [3732, 0]
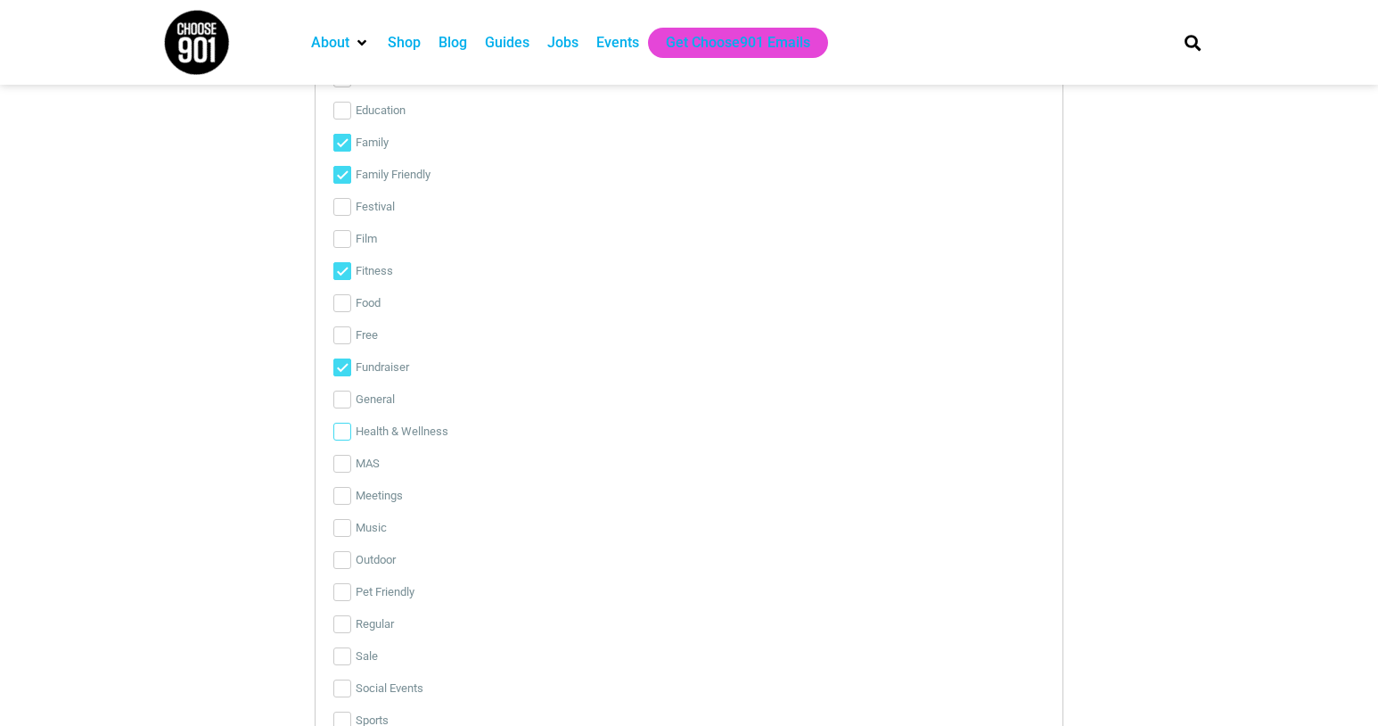
click at [339, 434] on input "Health & Wellness" at bounding box center [342, 432] width 18 height 18
checkbox input "true"
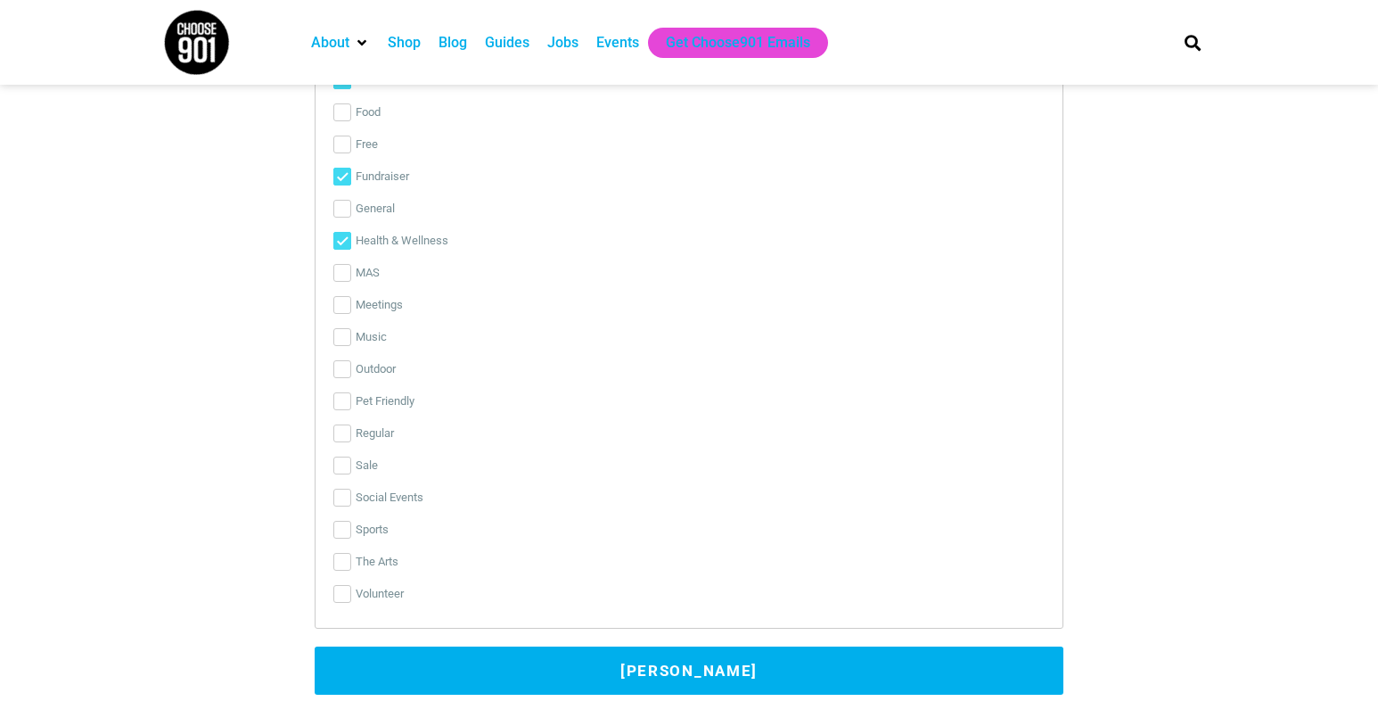
scroll to position [3924, 0]
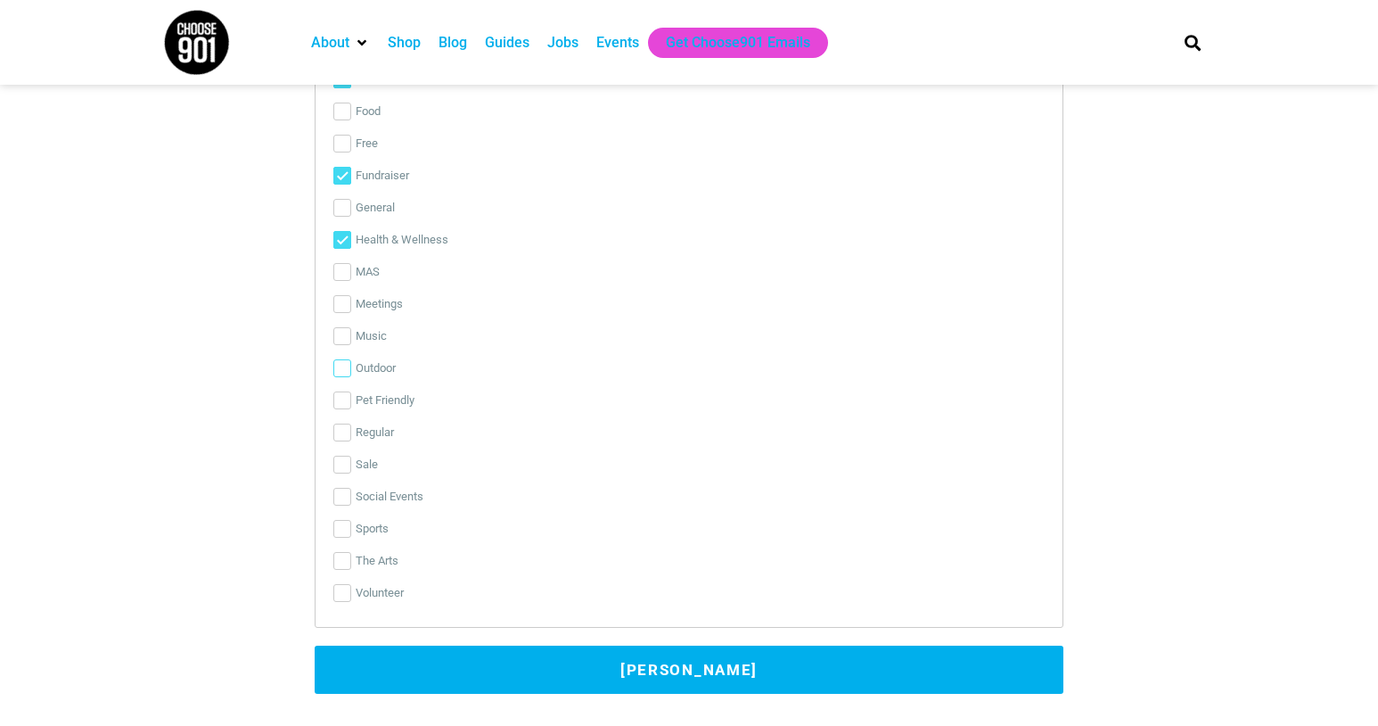
click at [343, 371] on input "Outdoor" at bounding box center [342, 368] width 18 height 18
checkbox input "true"
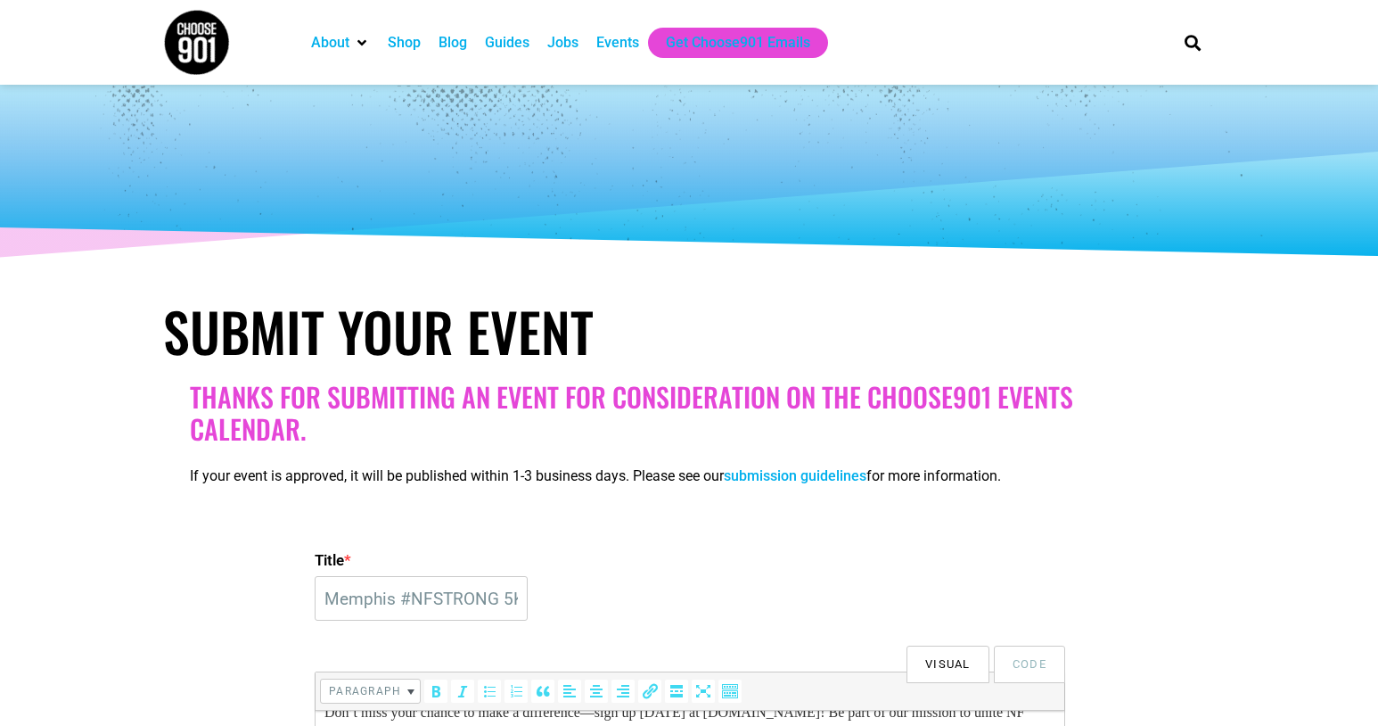
scroll to position [0, 0]
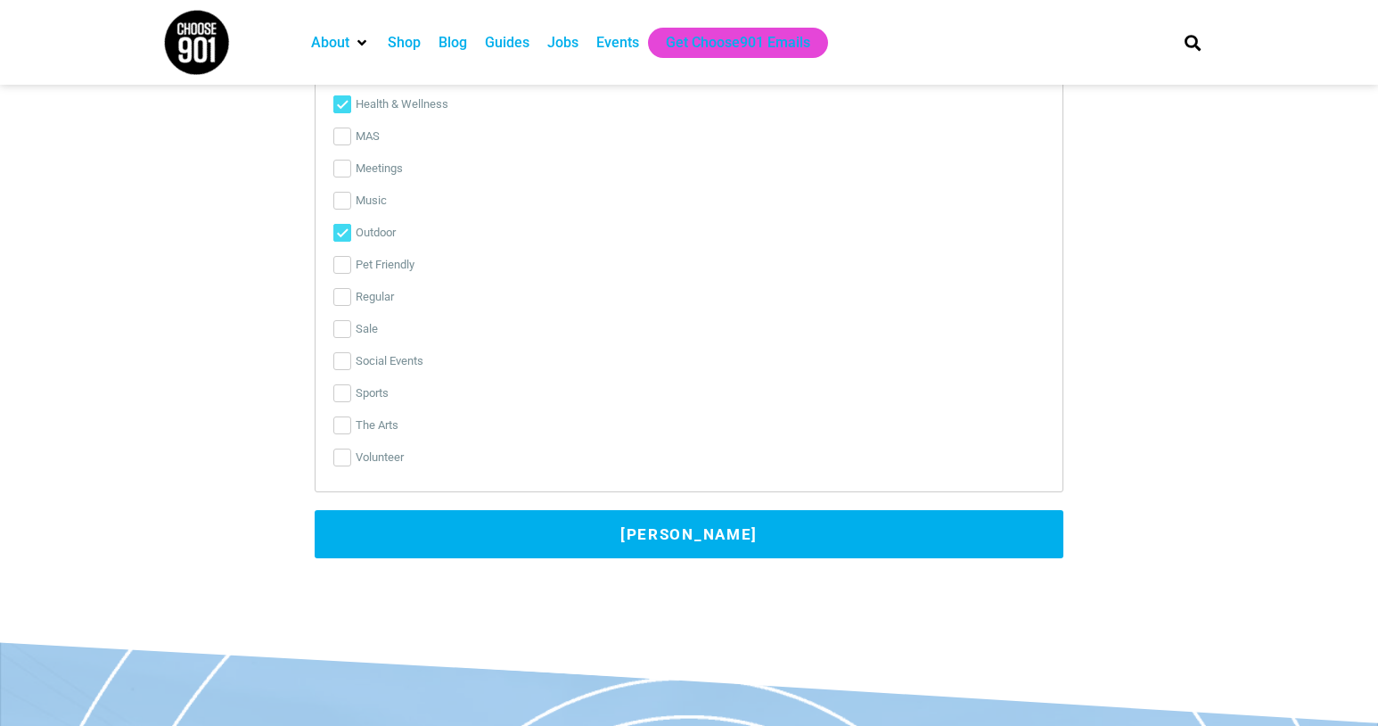
click at [682, 544] on button "[PERSON_NAME]" at bounding box center [689, 534] width 749 height 48
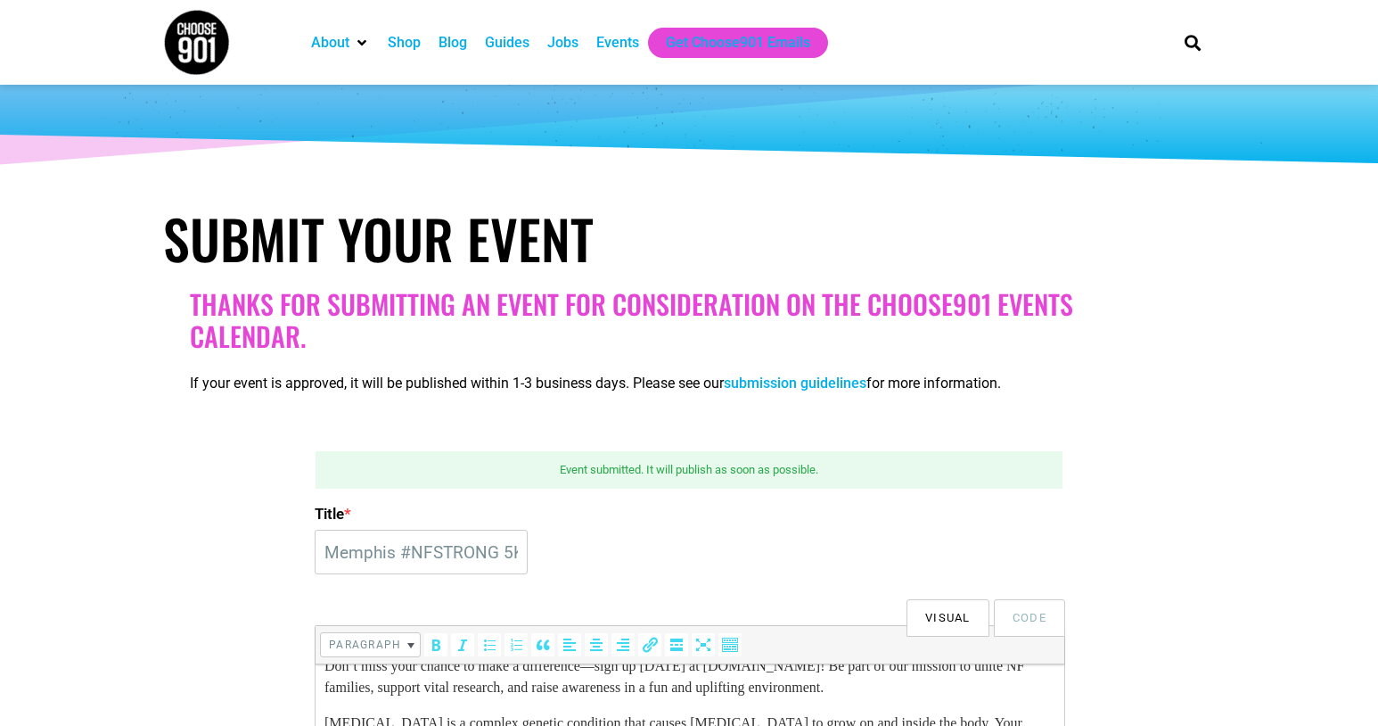
scroll to position [92, 0]
